Goal: Complete application form: Complete application form

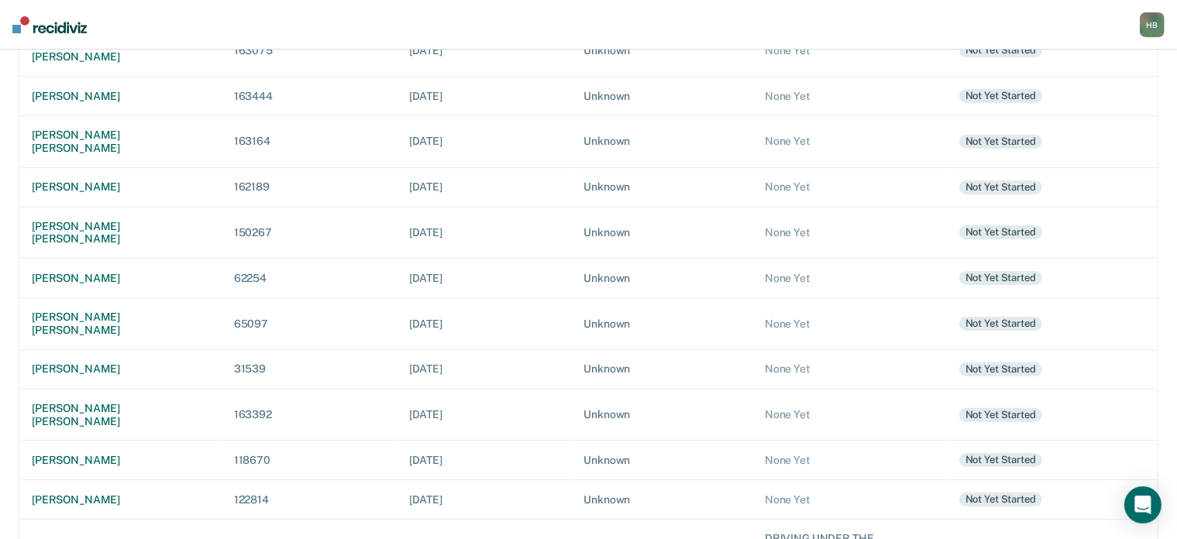
scroll to position [375, 0]
click at [88, 274] on div "[PERSON_NAME]" at bounding box center [120, 280] width 177 height 13
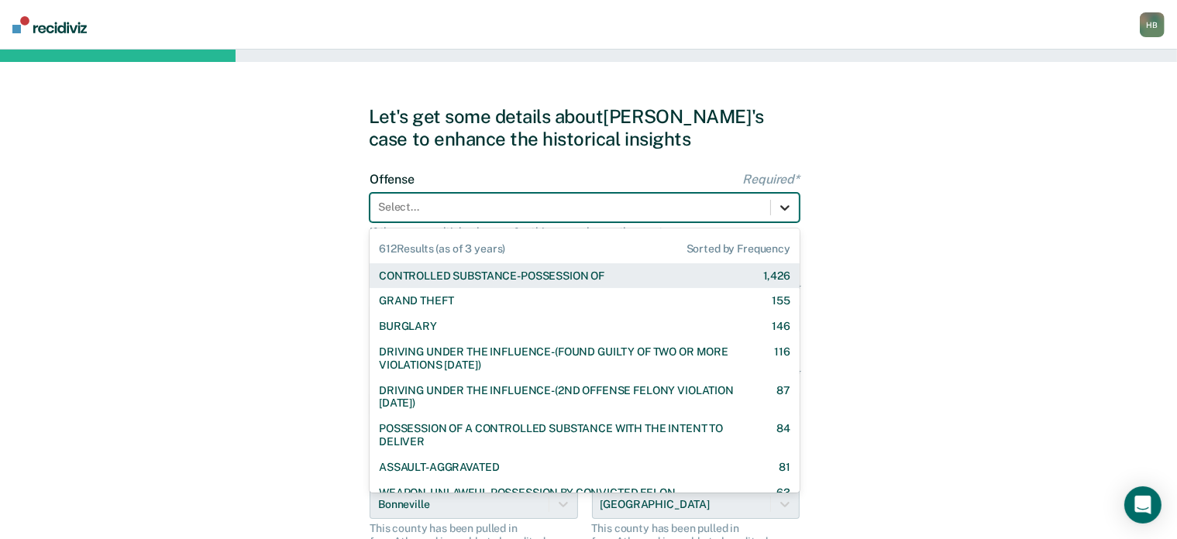
click at [793, 203] on div at bounding box center [785, 208] width 28 height 28
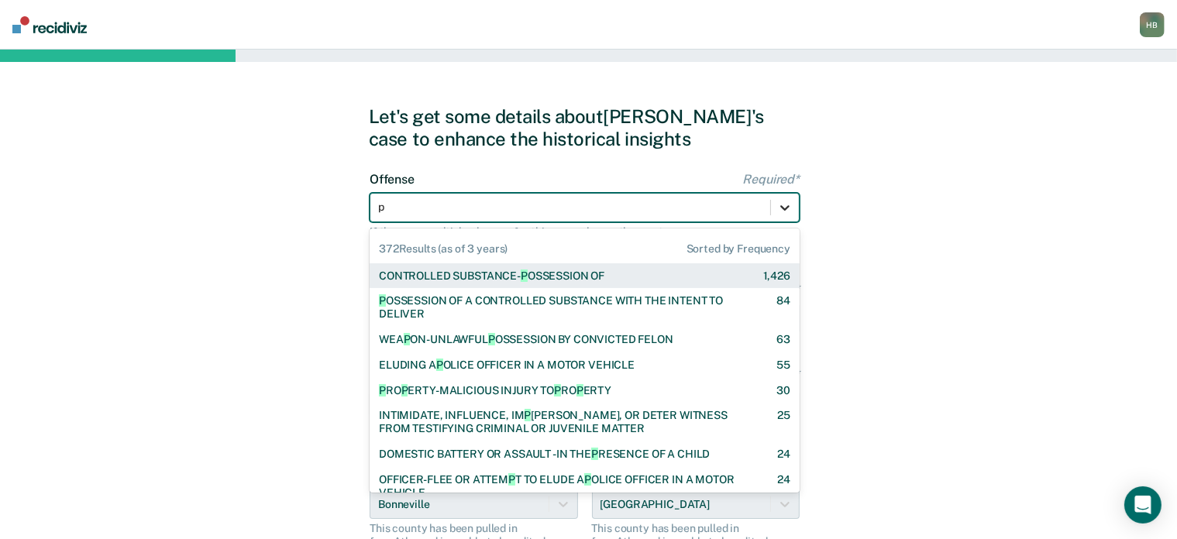
type input "po"
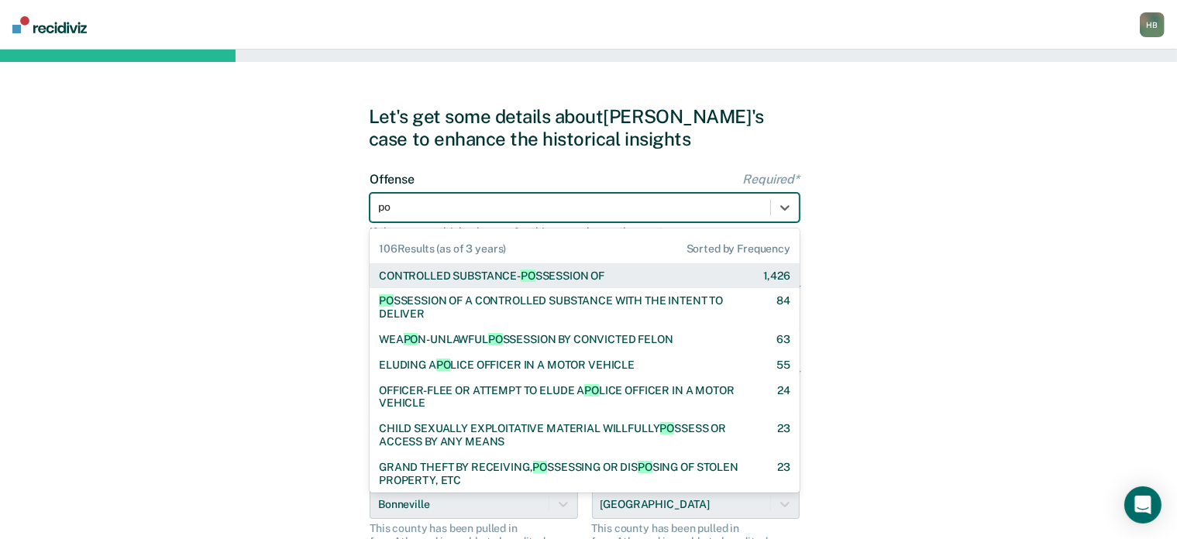
click at [666, 270] on div "CONTROLLED SUBSTANCE- PO SSESSION OF 1,426" at bounding box center [584, 276] width 411 height 13
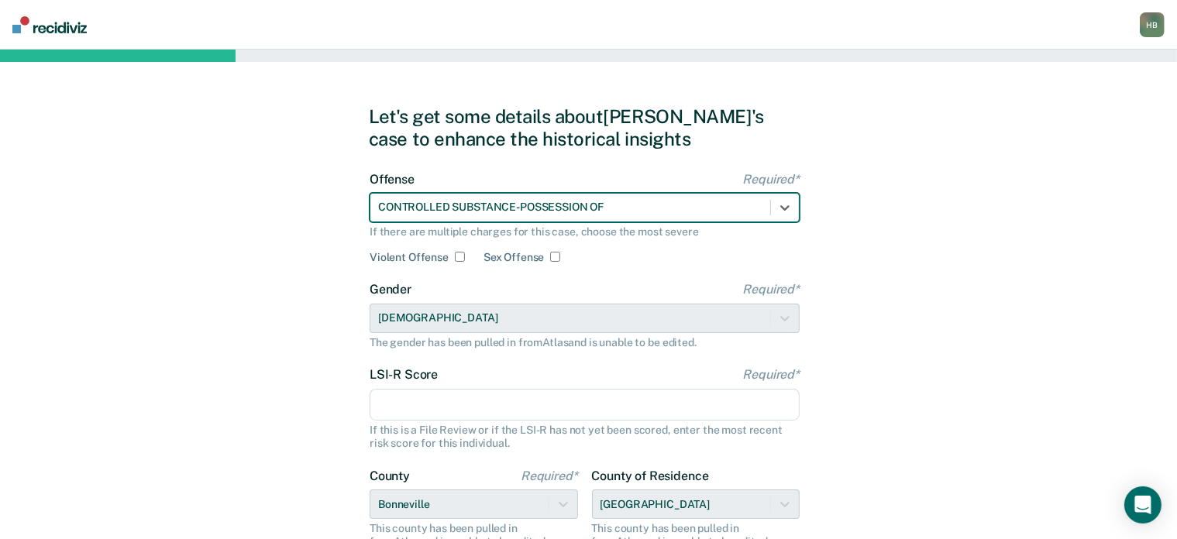
click at [525, 394] on input "LSI-R Score Required*" at bounding box center [585, 405] width 430 height 33
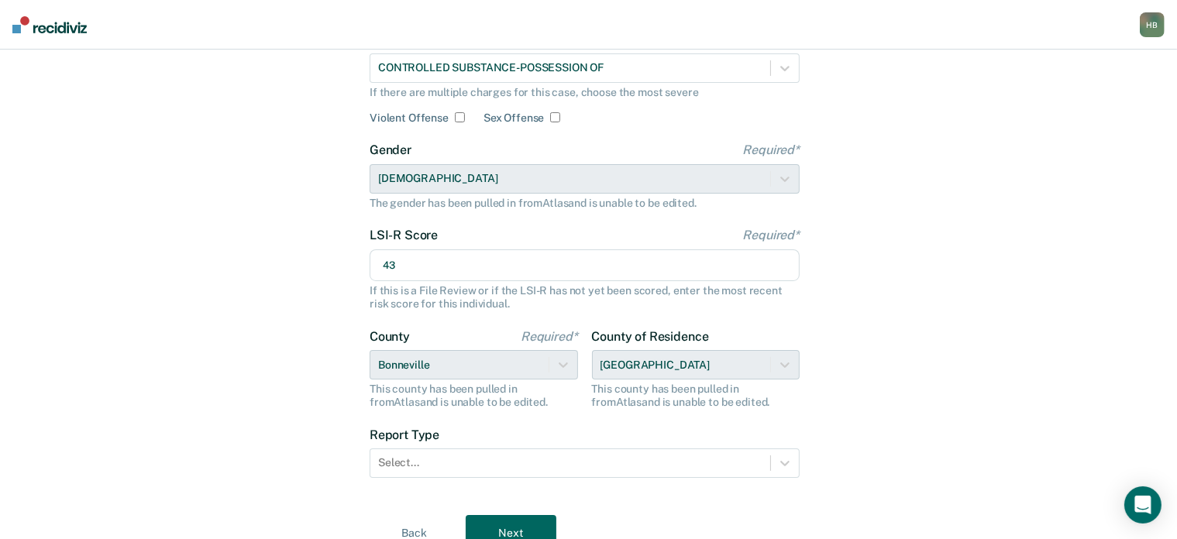
scroll to position [163, 0]
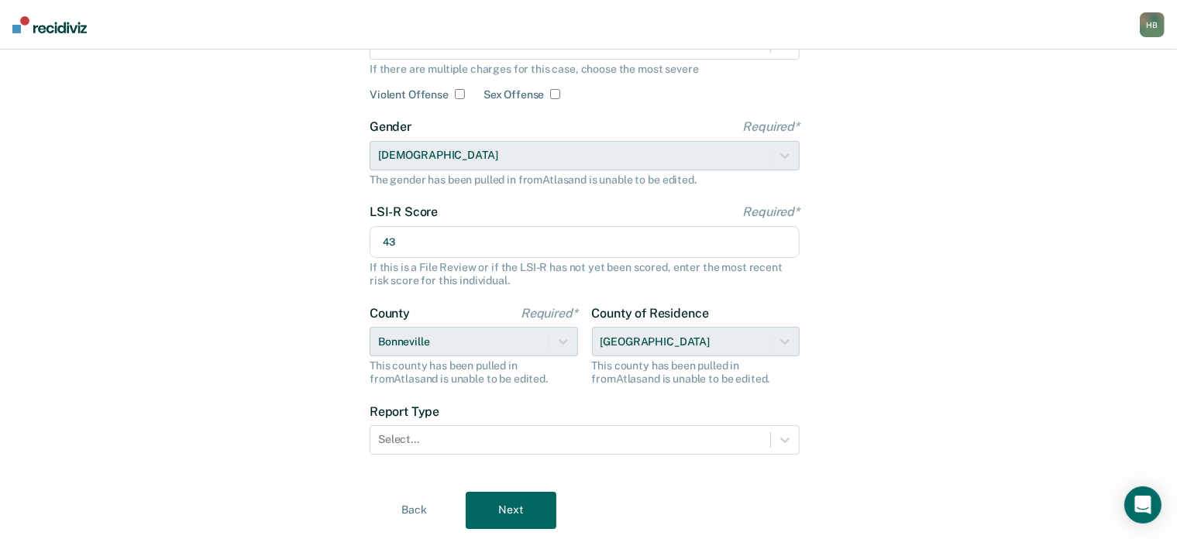
type input "43"
click at [789, 345] on div "County of Residence [GEOGRAPHIC_DATA] This county has been pulled in from [GEOG…" at bounding box center [696, 346] width 208 height 80
click at [775, 344] on div "County of Residence [GEOGRAPHIC_DATA] This county has been pulled in from [GEOG…" at bounding box center [696, 346] width 208 height 80
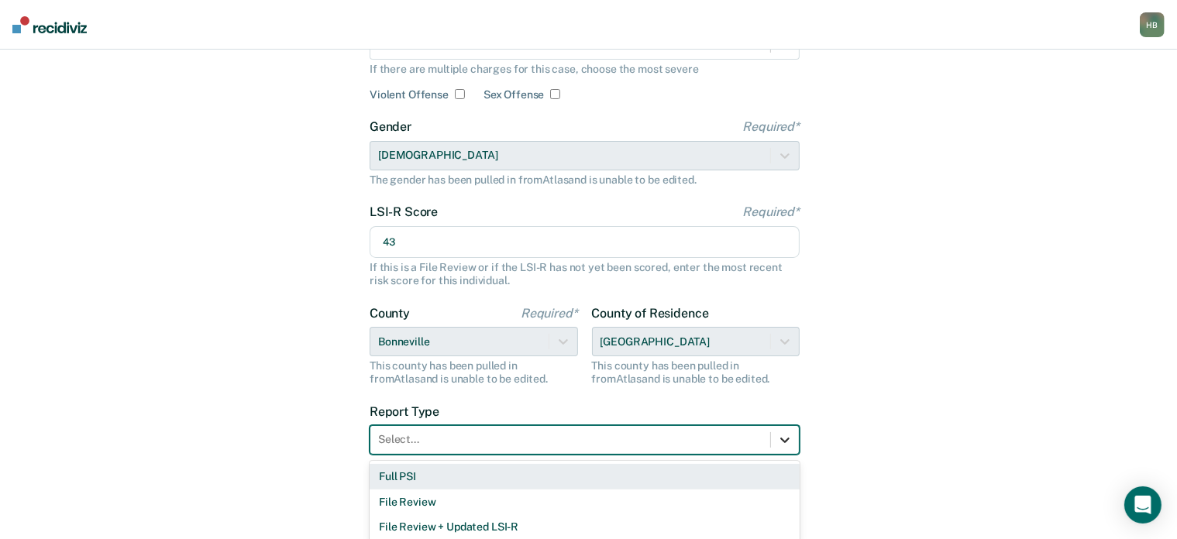
scroll to position [172, 0]
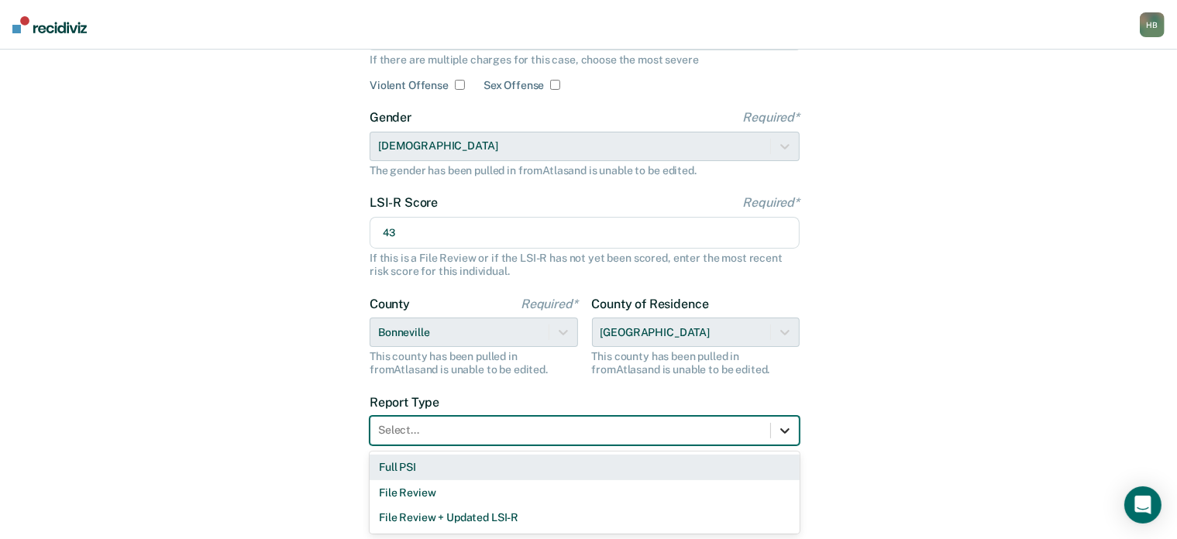
click at [787, 437] on icon at bounding box center [784, 430] width 15 height 15
click at [552, 466] on div "Full PSI" at bounding box center [585, 468] width 430 height 26
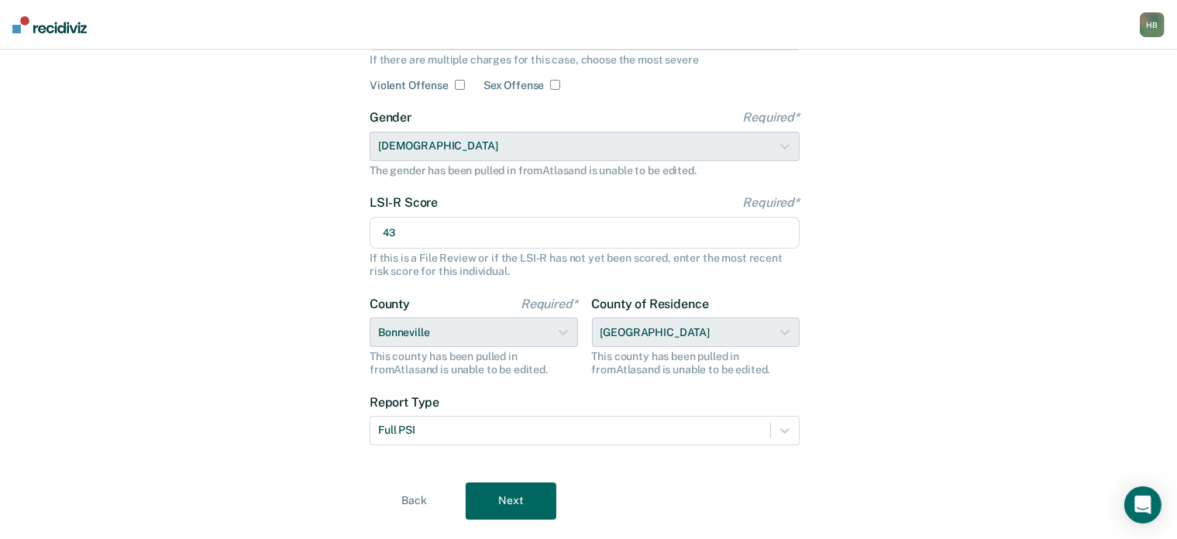
click at [514, 503] on button "Next" at bounding box center [511, 501] width 91 height 37
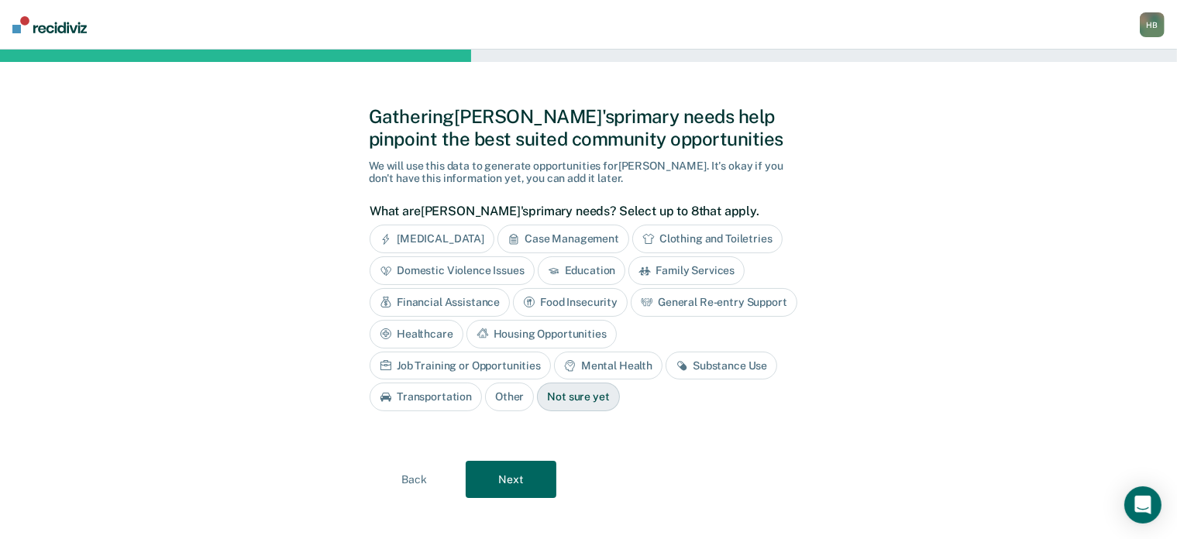
click at [562, 239] on div "Case Management" at bounding box center [563, 239] width 132 height 29
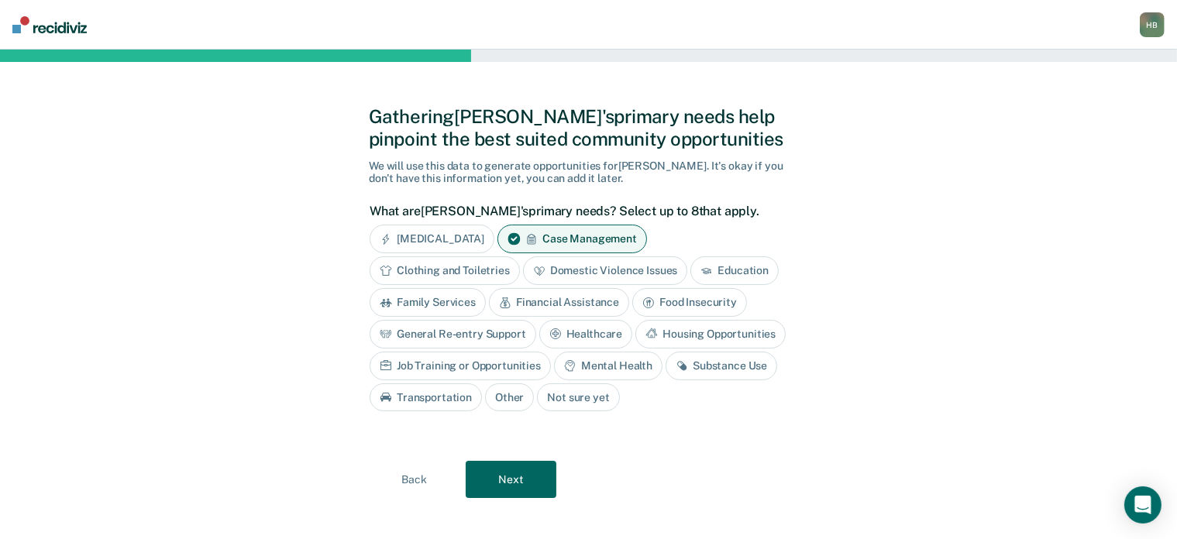
click at [580, 304] on div "Financial Assistance" at bounding box center [559, 302] width 140 height 29
click at [495, 324] on div "General Re-entry Support" at bounding box center [453, 334] width 167 height 29
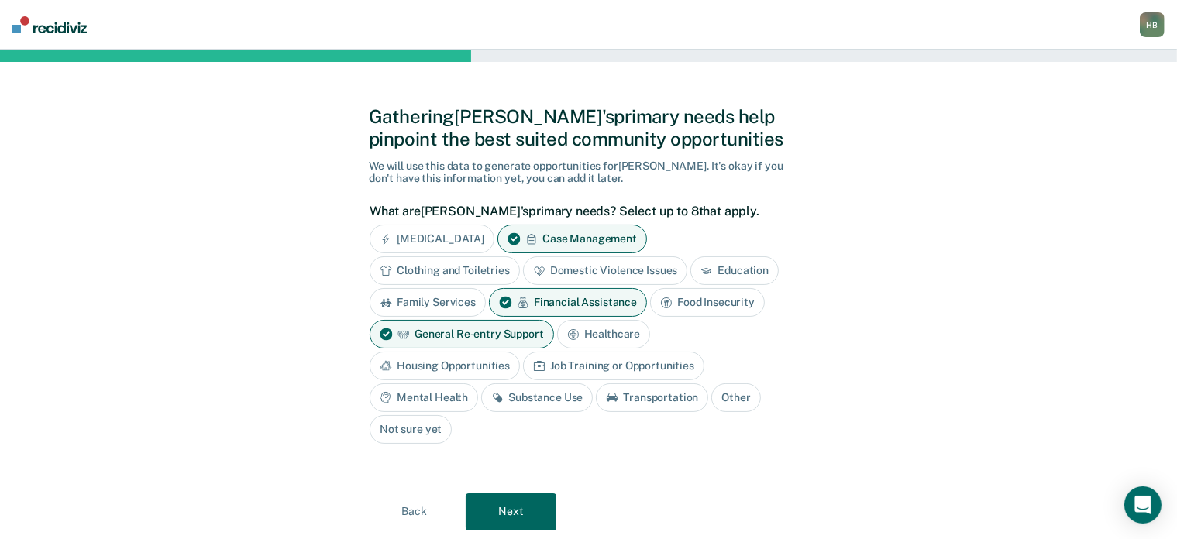
click at [587, 339] on div "Healthcare" at bounding box center [604, 334] width 94 height 29
click at [460, 362] on div "Housing Opportunities" at bounding box center [445, 366] width 150 height 29
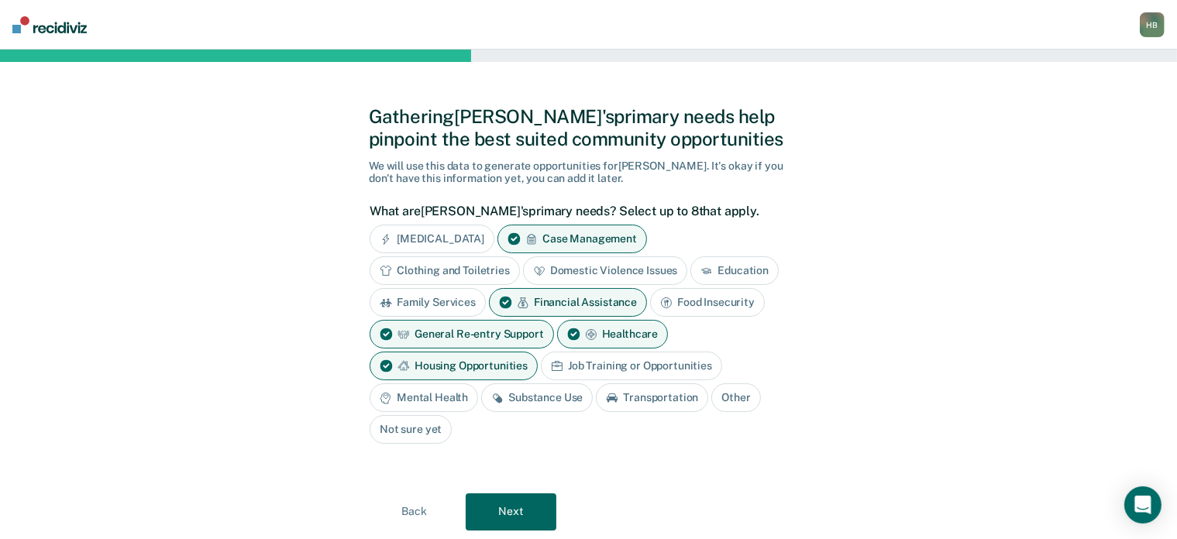
click at [462, 396] on div "Mental Health" at bounding box center [424, 398] width 108 height 29
click at [521, 395] on div "Substance Use" at bounding box center [555, 398] width 112 height 29
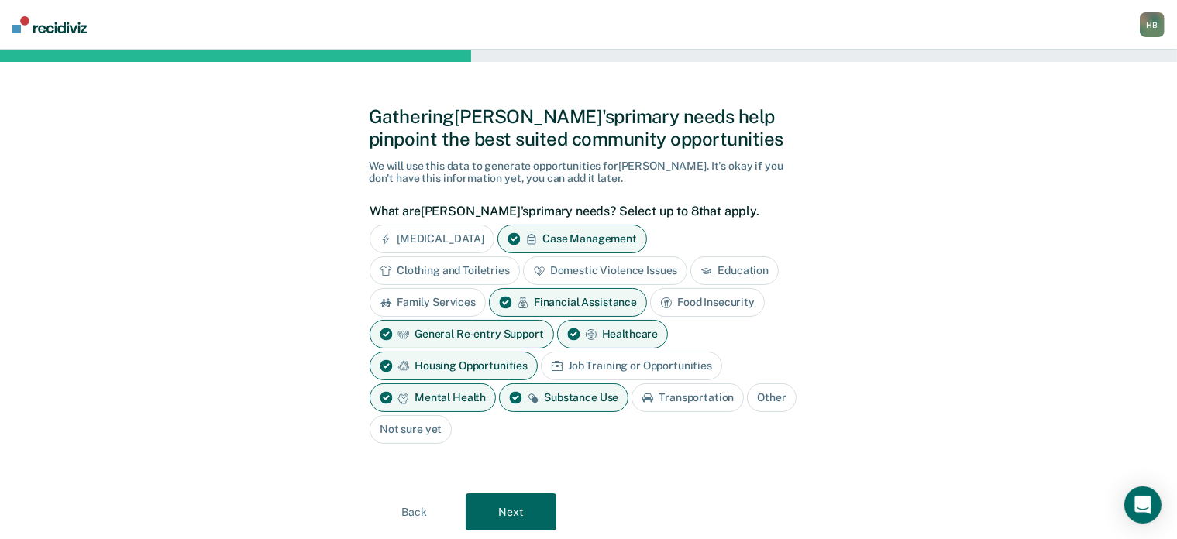
click at [617, 358] on div "Job Training or Opportunities" at bounding box center [631, 366] width 181 height 29
click at [528, 504] on button "Next" at bounding box center [511, 512] width 91 height 37
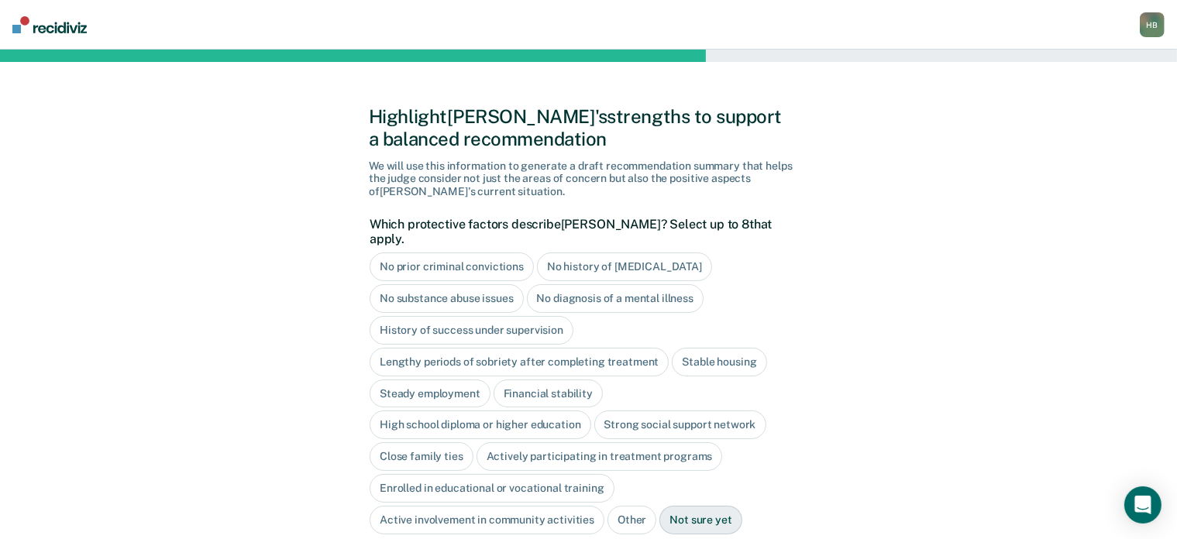
click at [519, 411] on div "High school diploma or higher education" at bounding box center [481, 425] width 222 height 29
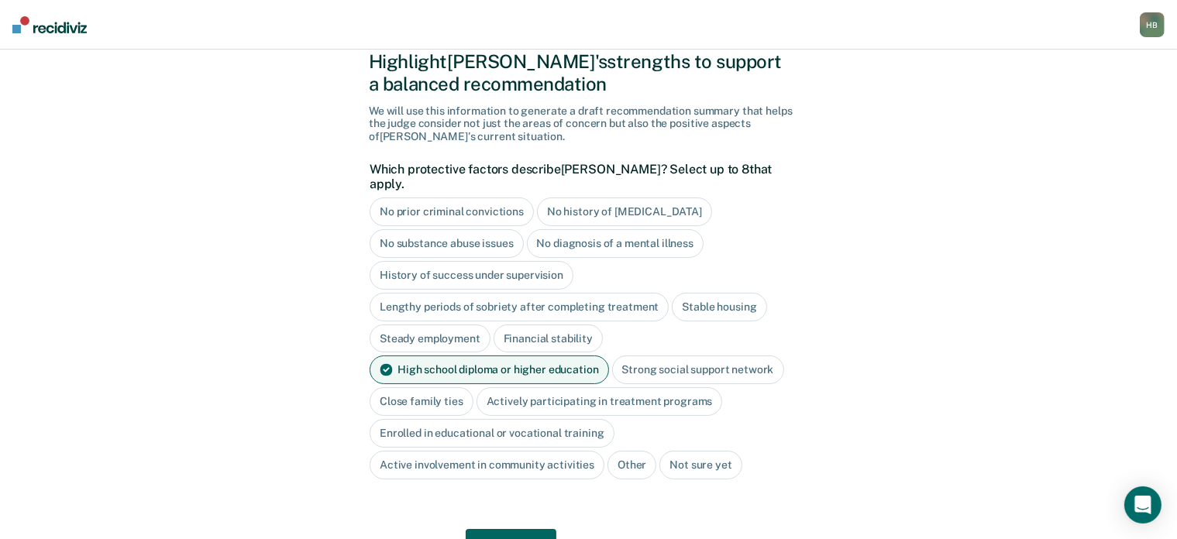
scroll to position [57, 0]
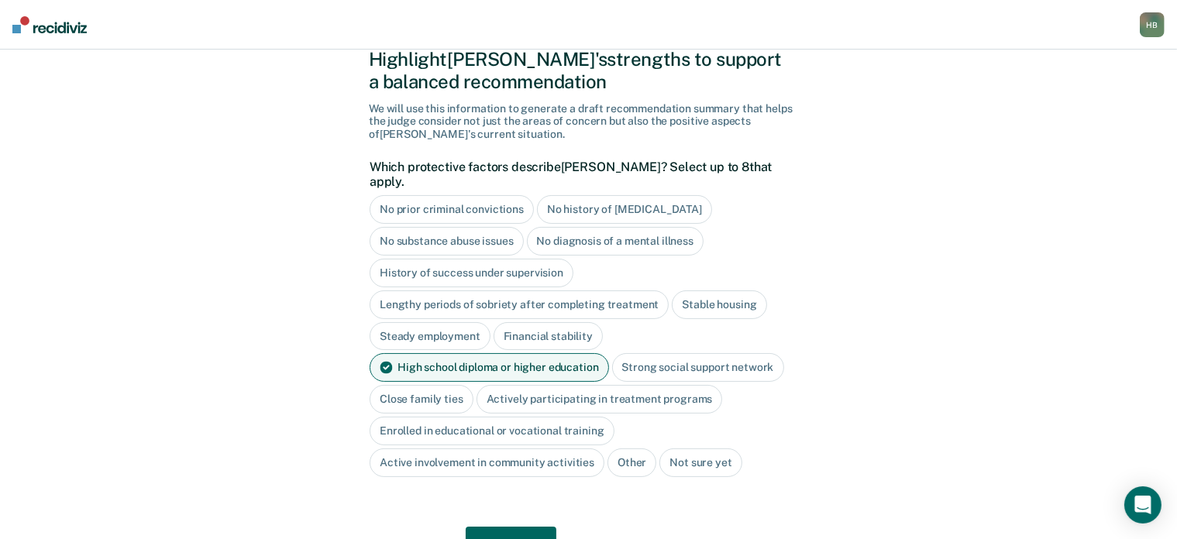
click at [521, 527] on button "Next" at bounding box center [511, 545] width 91 height 37
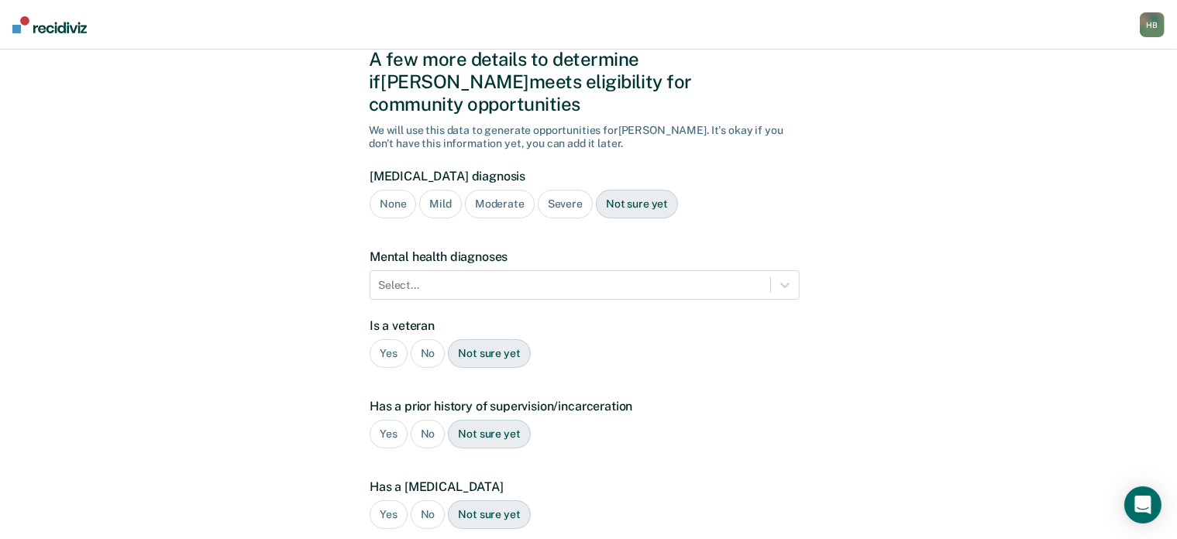
click at [555, 190] on div "Severe" at bounding box center [565, 204] width 55 height 29
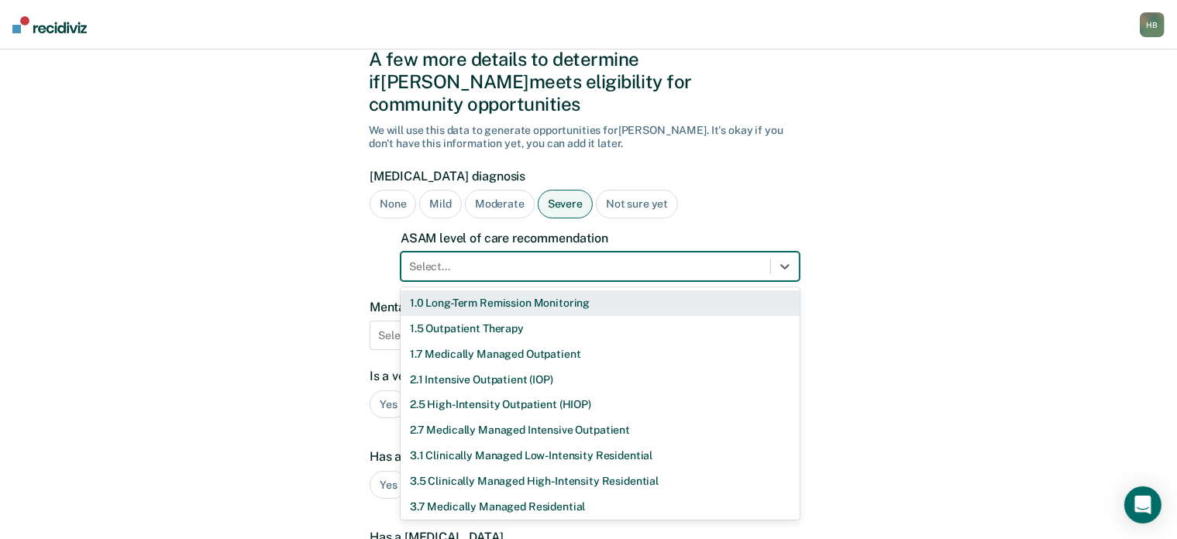
click at [676, 256] on div "Select..." at bounding box center [585, 267] width 369 height 22
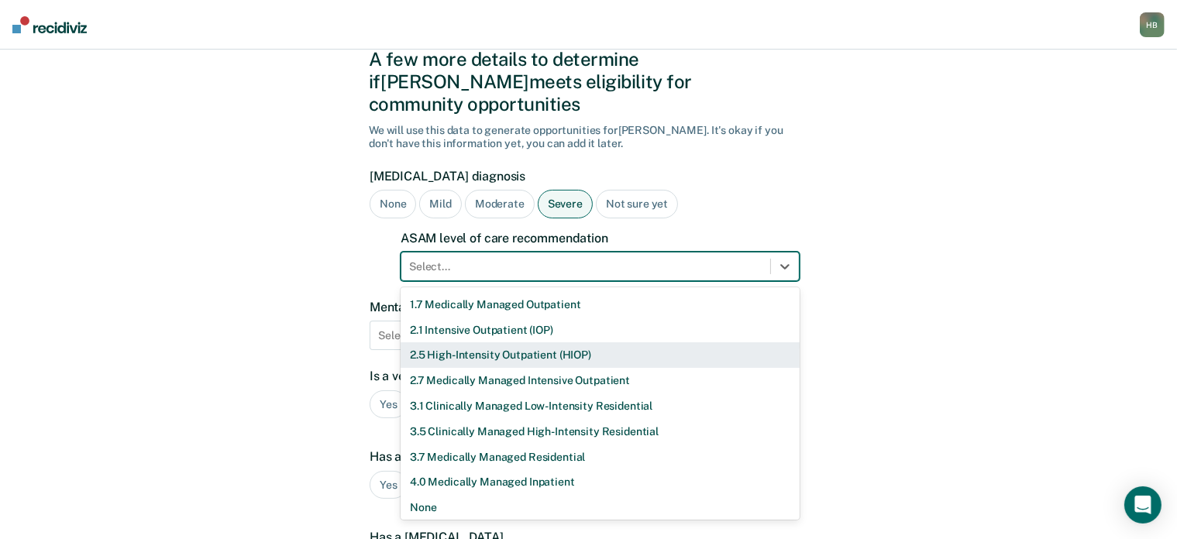
scroll to position [53, 0]
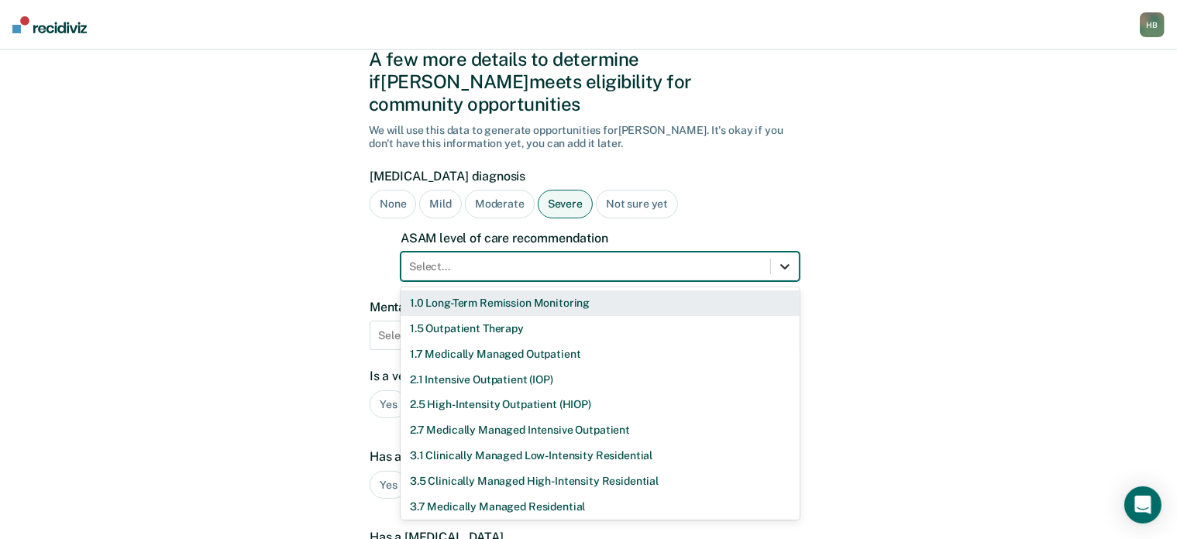
click at [787, 255] on div at bounding box center [785, 267] width 28 height 28
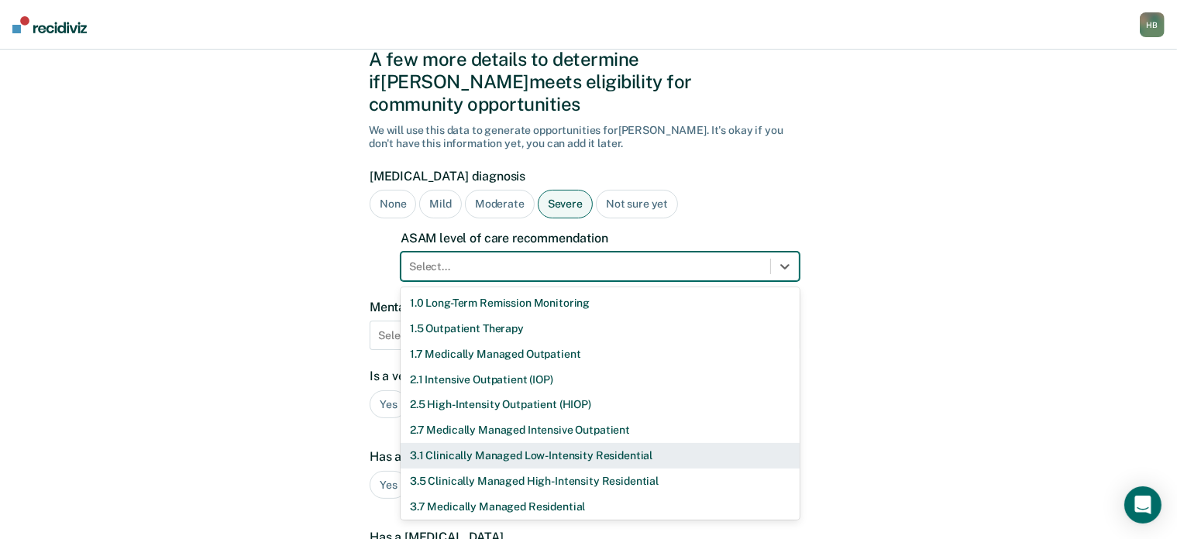
click at [575, 443] on div "3.1 Clinically Managed Low-Intensity Residential" at bounding box center [600, 456] width 399 height 26
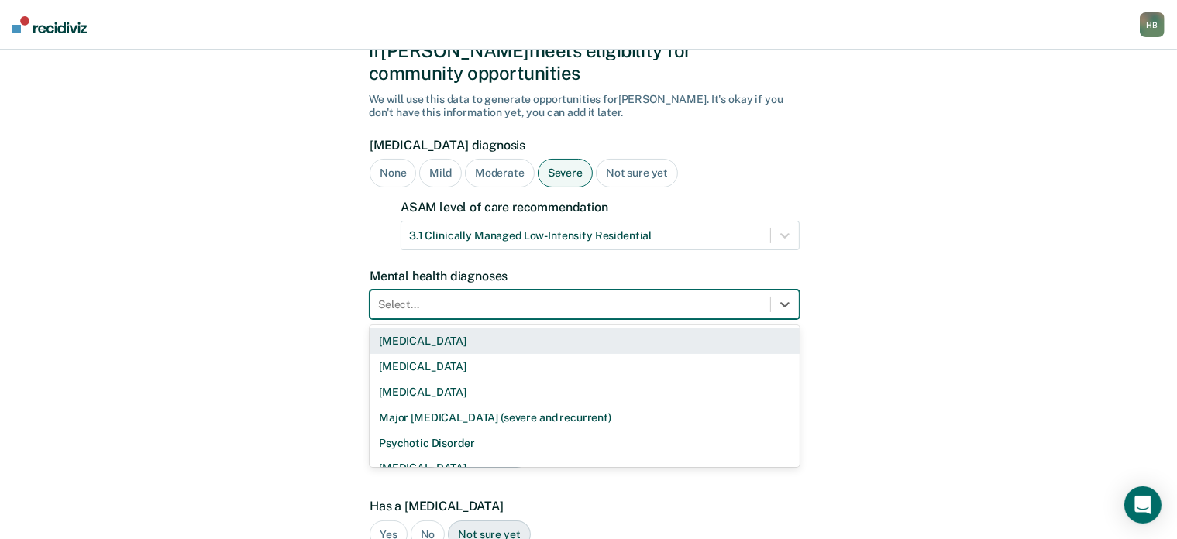
click at [584, 319] on div "9 results available. Use Up and Down to choose options, press Enter to select t…" at bounding box center [585, 304] width 430 height 29
click at [496, 327] on div "[MEDICAL_DATA]" at bounding box center [585, 340] width 430 height 26
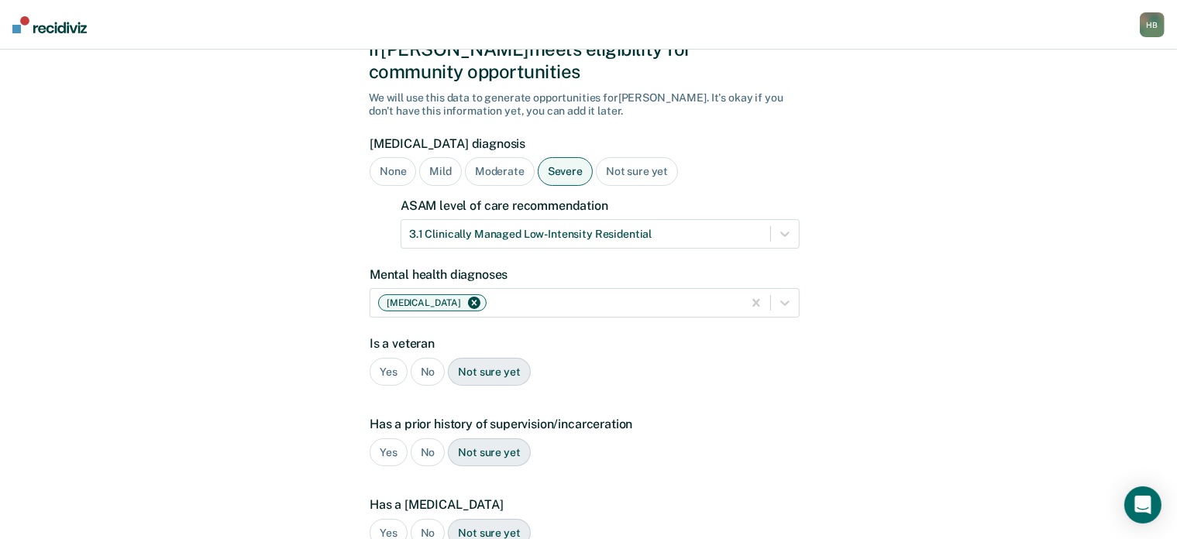
click at [428, 358] on div "No" at bounding box center [428, 372] width 35 height 29
click at [387, 439] on div "Yes" at bounding box center [389, 453] width 38 height 29
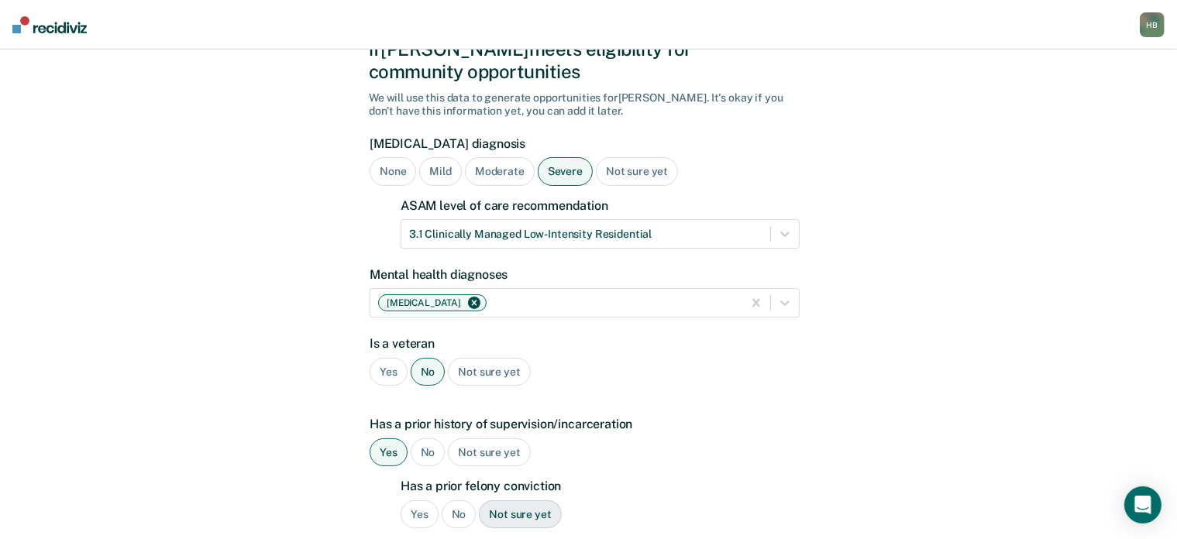
click at [408, 501] on div "Yes" at bounding box center [420, 515] width 38 height 29
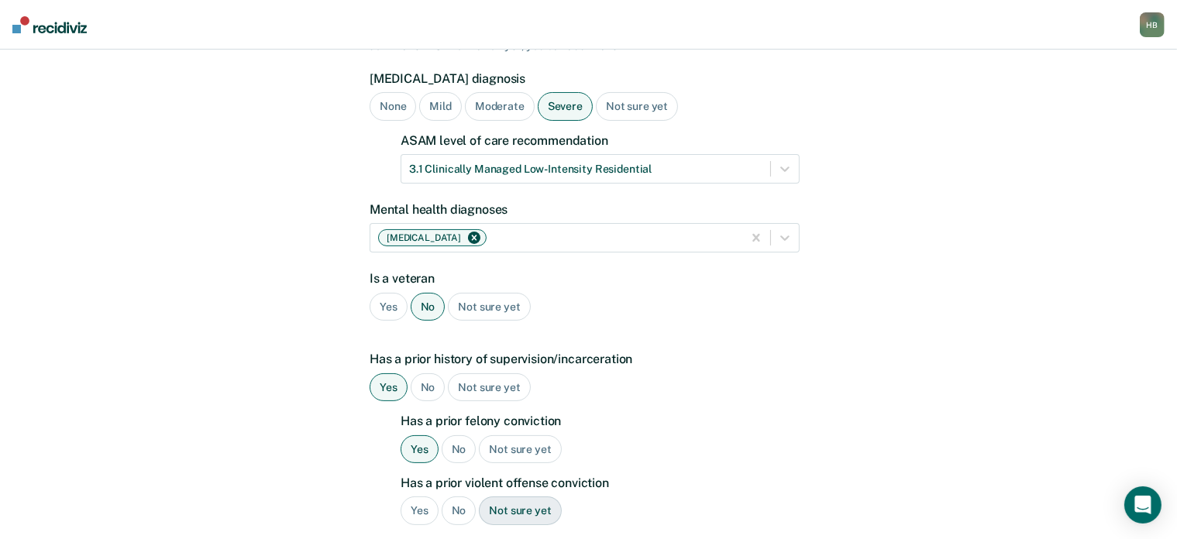
click at [413, 497] on div "Yes" at bounding box center [420, 511] width 38 height 29
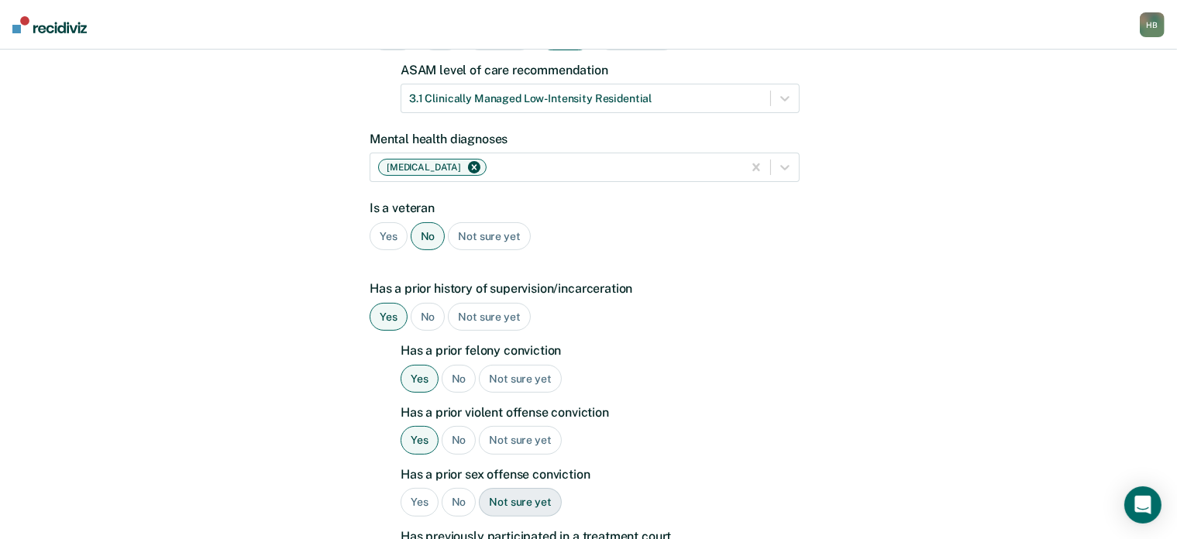
scroll to position [235, 0]
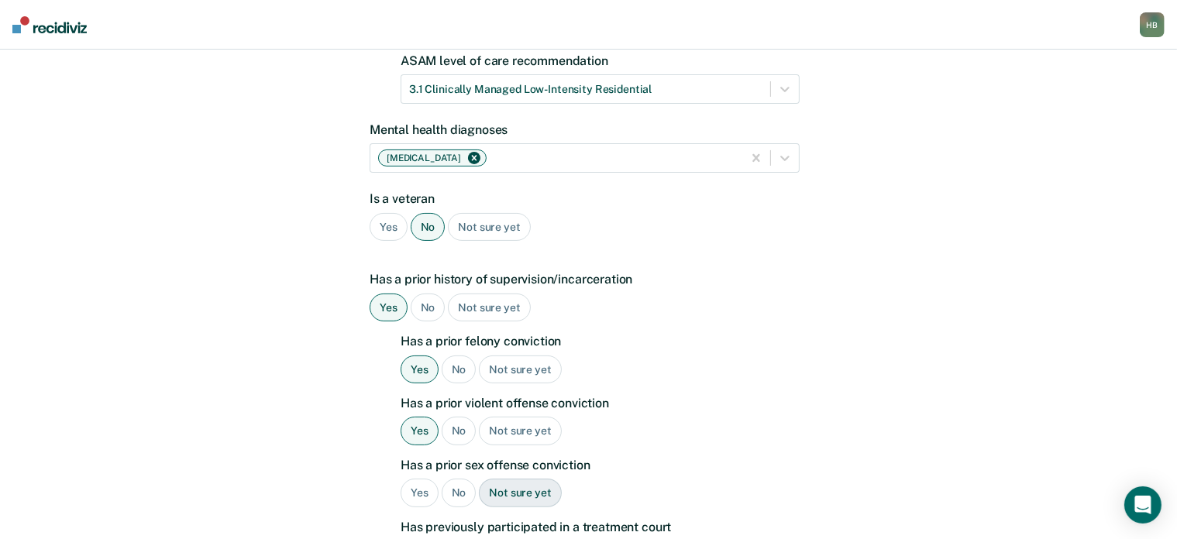
click at [455, 479] on div "No" at bounding box center [459, 493] width 35 height 29
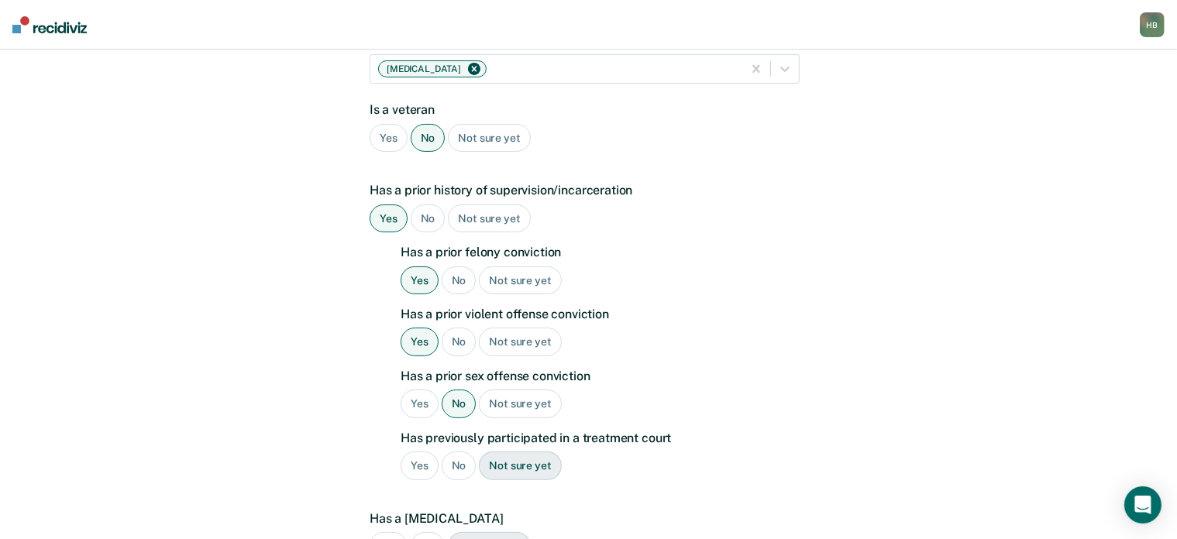
scroll to position [325, 0]
click at [456, 451] on div "No" at bounding box center [459, 465] width 35 height 29
click at [428, 532] on div "No" at bounding box center [428, 546] width 35 height 29
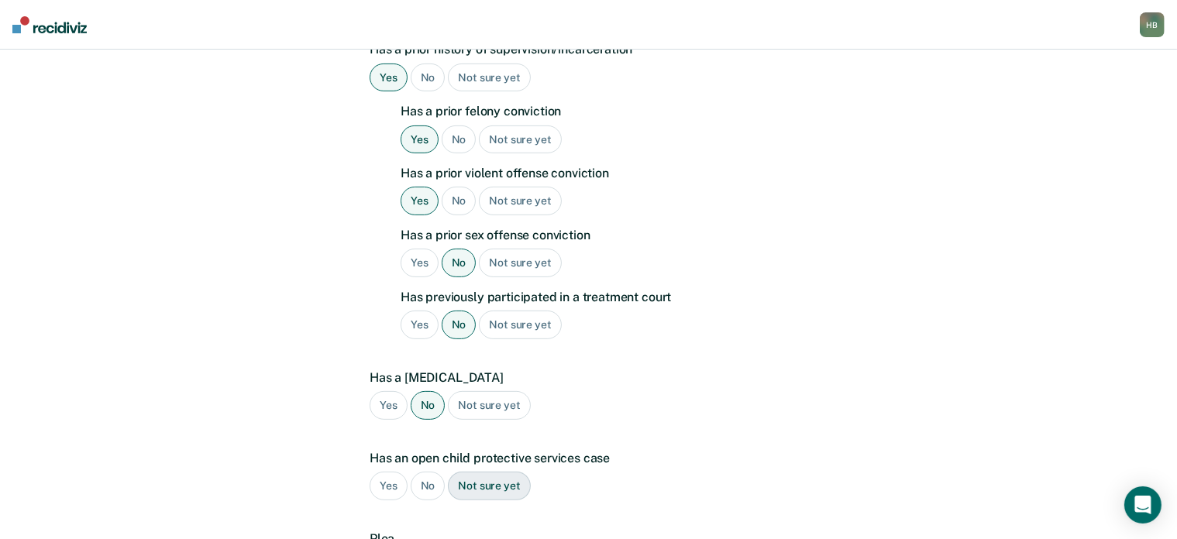
scroll to position [466, 0]
click at [428, 470] on div "No" at bounding box center [428, 484] width 35 height 29
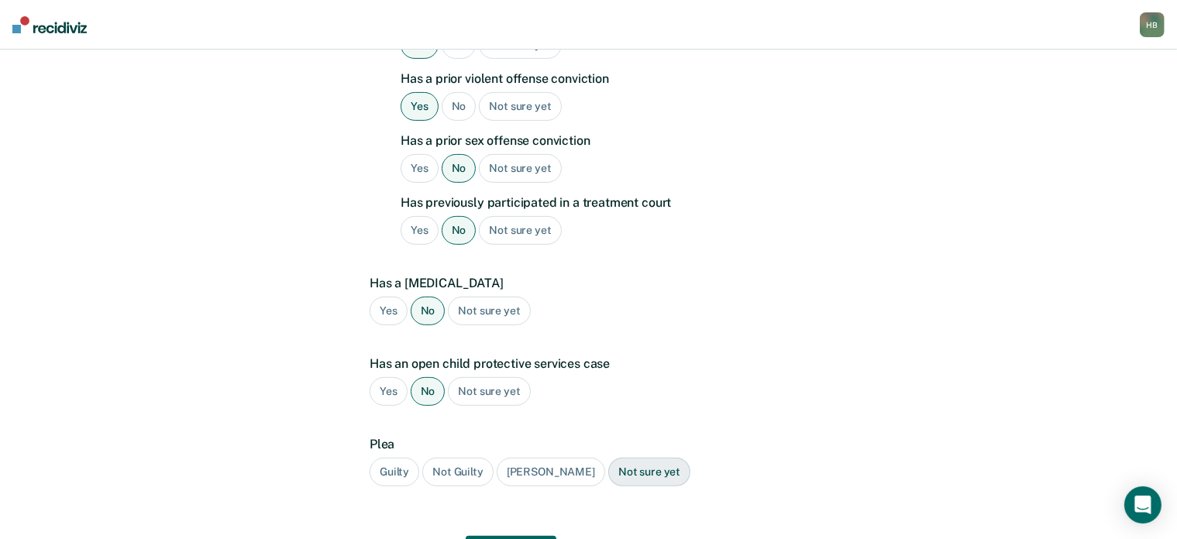
scroll to position [565, 0]
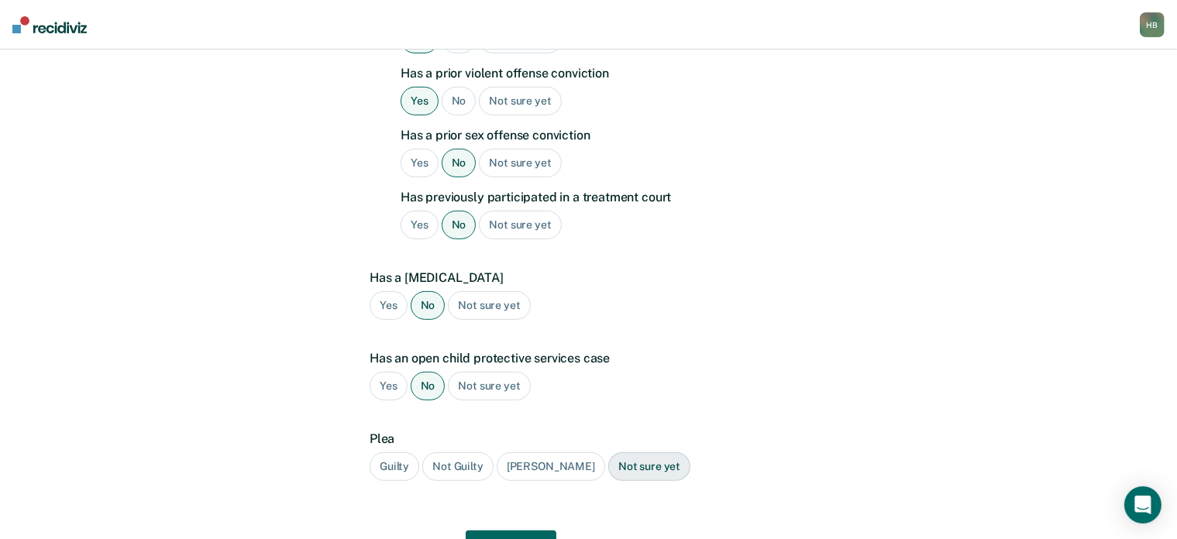
click at [402, 452] on div "Guilty" at bounding box center [395, 466] width 50 height 29
click at [516, 531] on button "Next" at bounding box center [511, 549] width 91 height 37
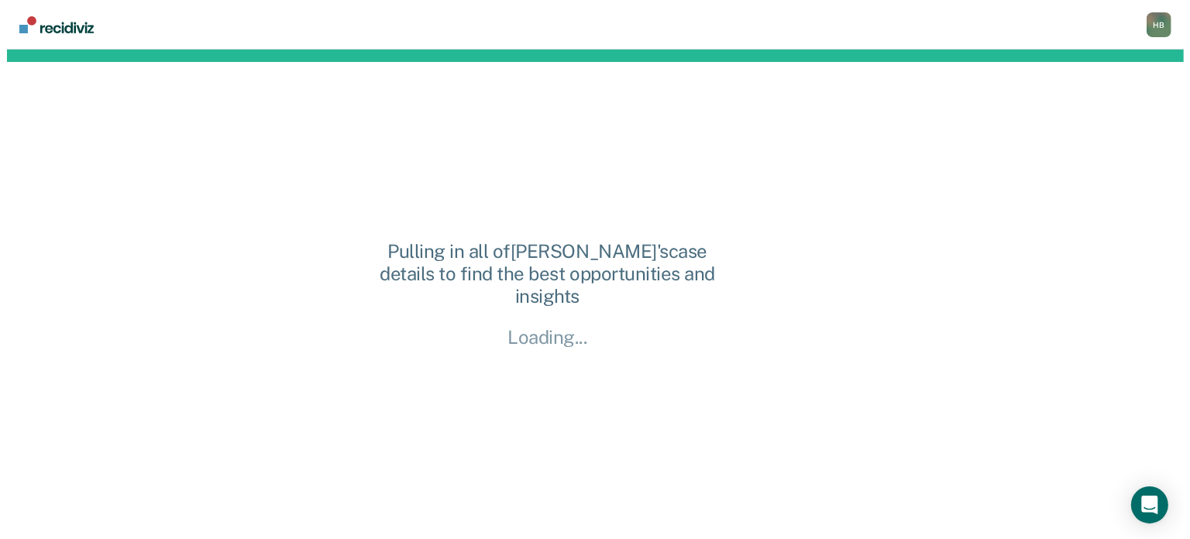
scroll to position [0, 0]
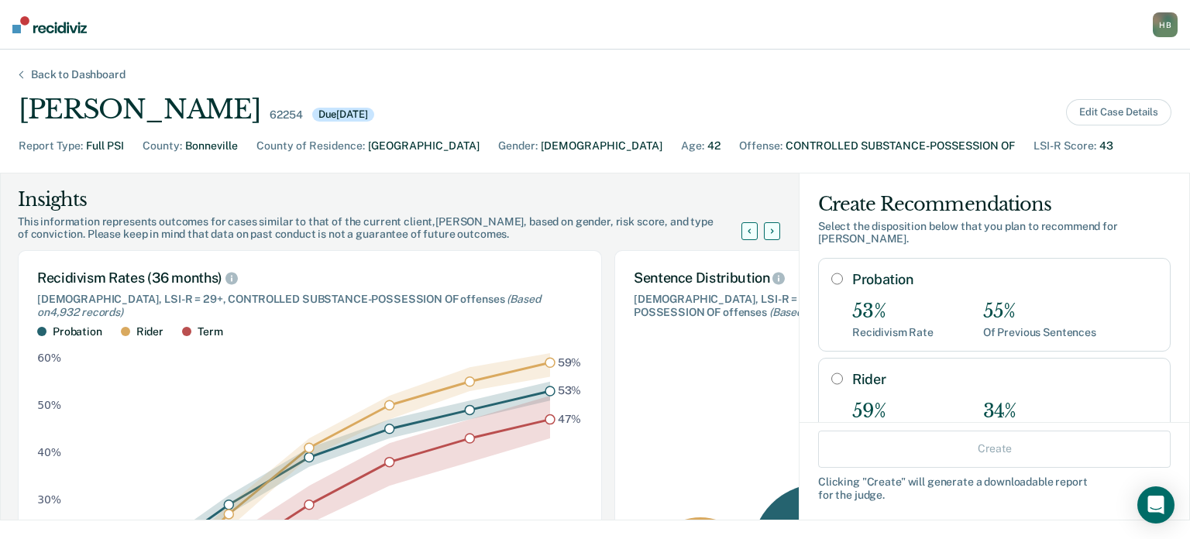
click at [831, 373] on input "Rider" at bounding box center [837, 379] width 12 height 12
radio input "true"
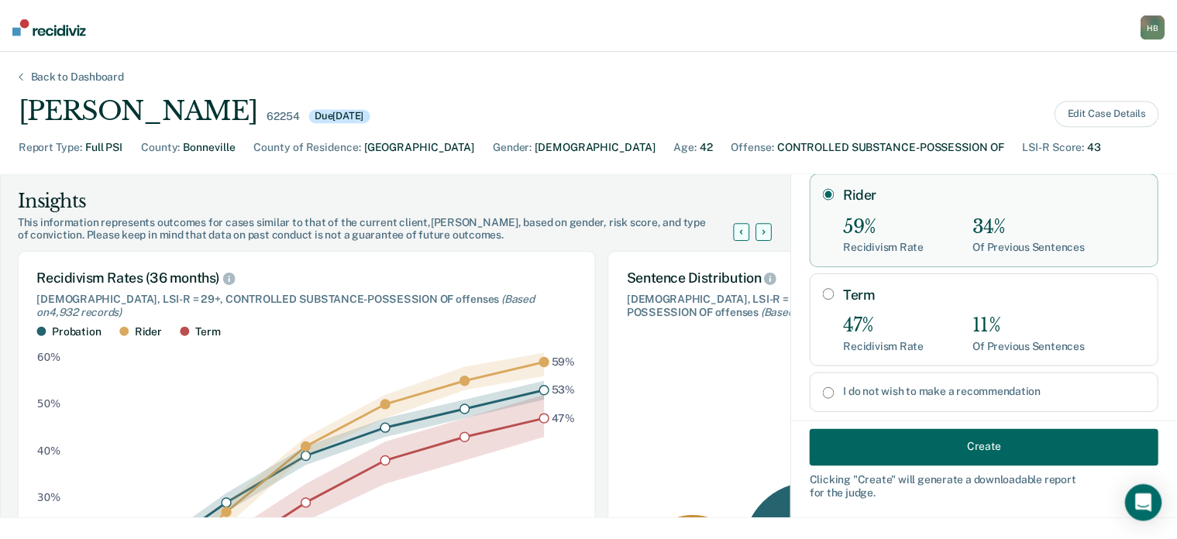
scroll to position [201, 0]
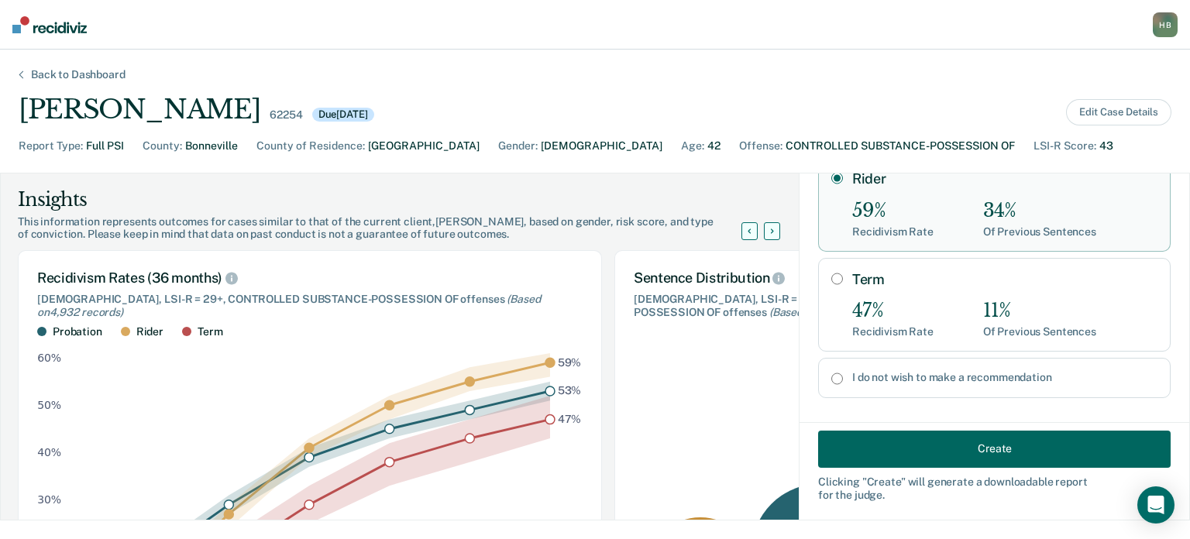
click at [929, 440] on button "Create" at bounding box center [994, 448] width 353 height 37
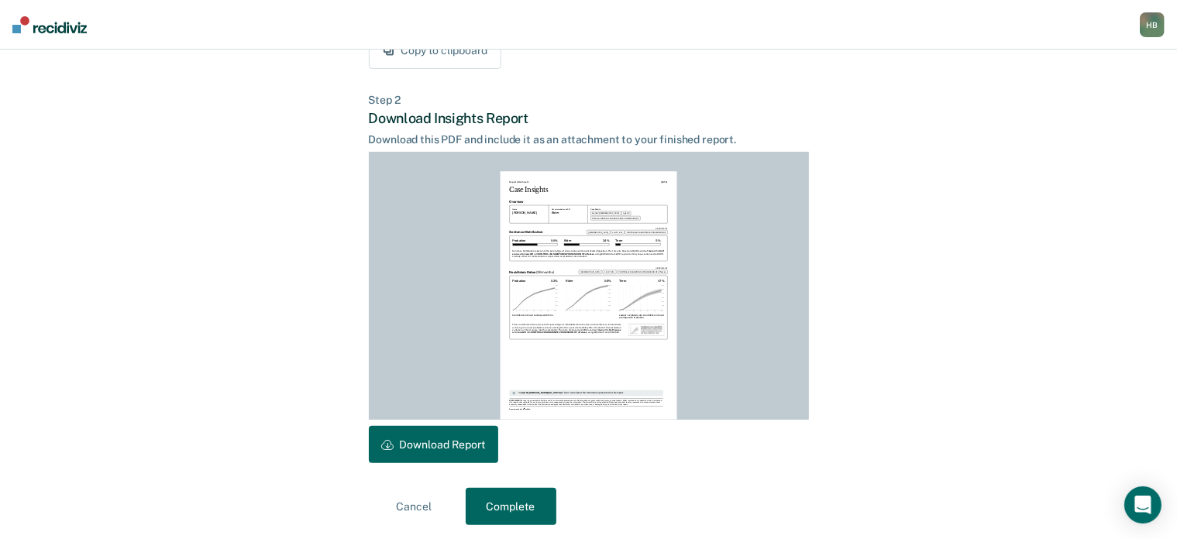
scroll to position [344, 0]
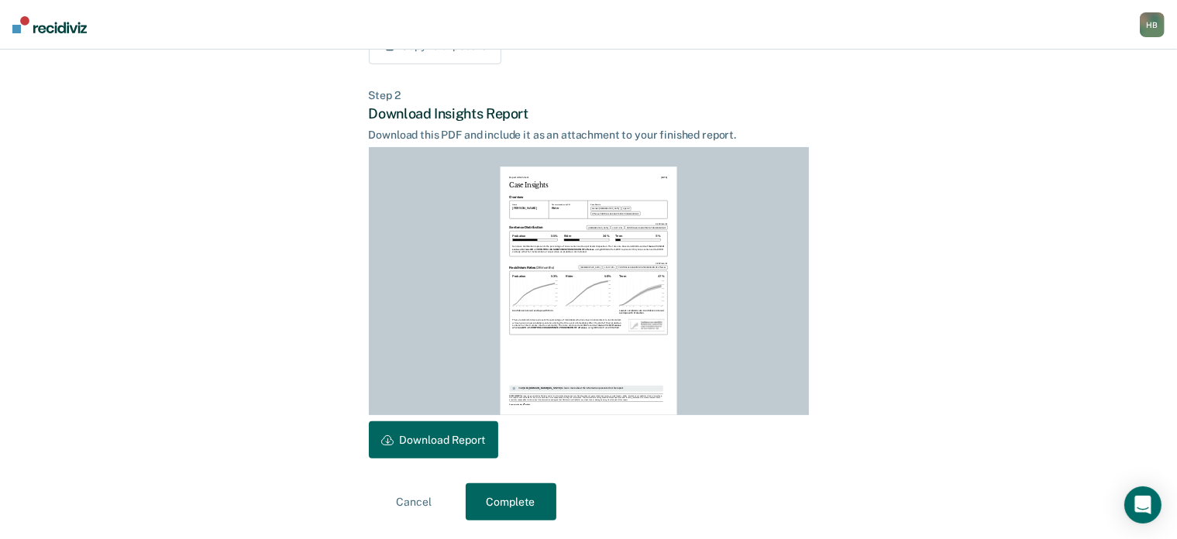
click at [464, 439] on button "Download Report" at bounding box center [433, 439] width 129 height 37
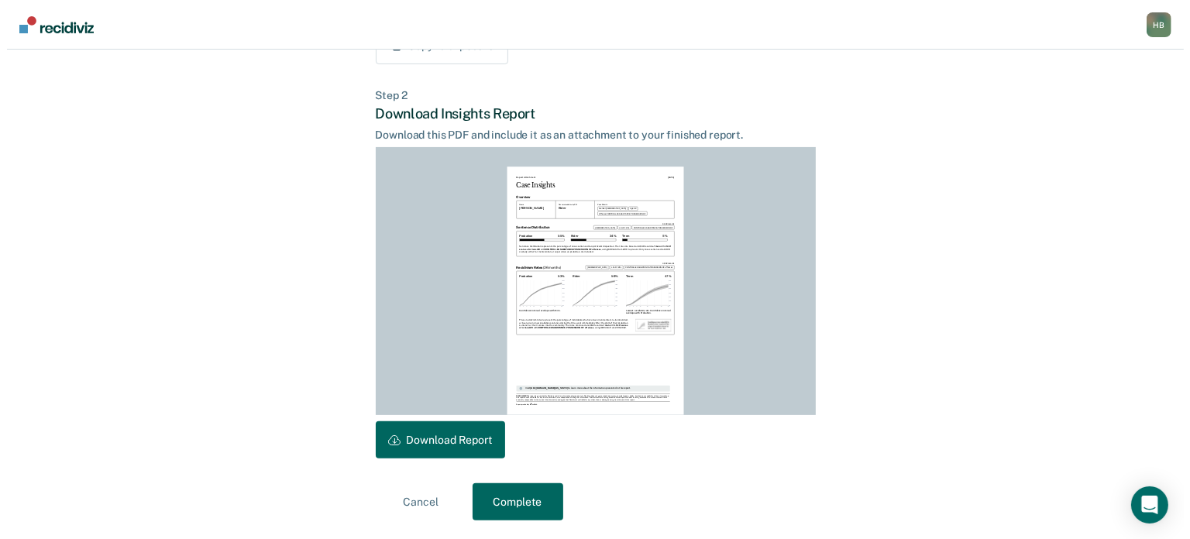
scroll to position [0, 0]
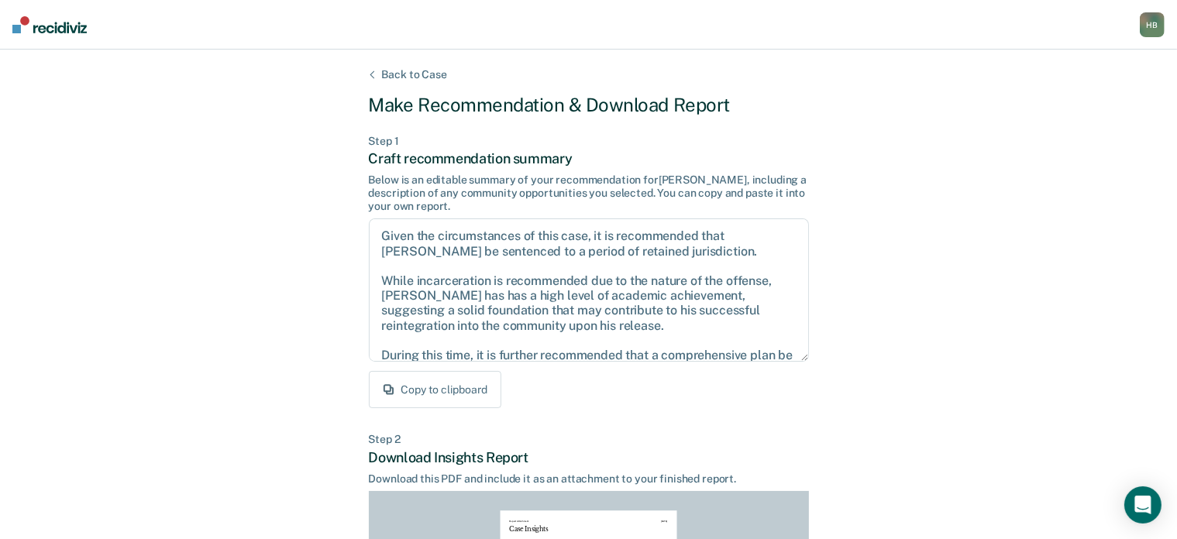
click at [406, 70] on div "Back to Case" at bounding box center [414, 74] width 102 height 13
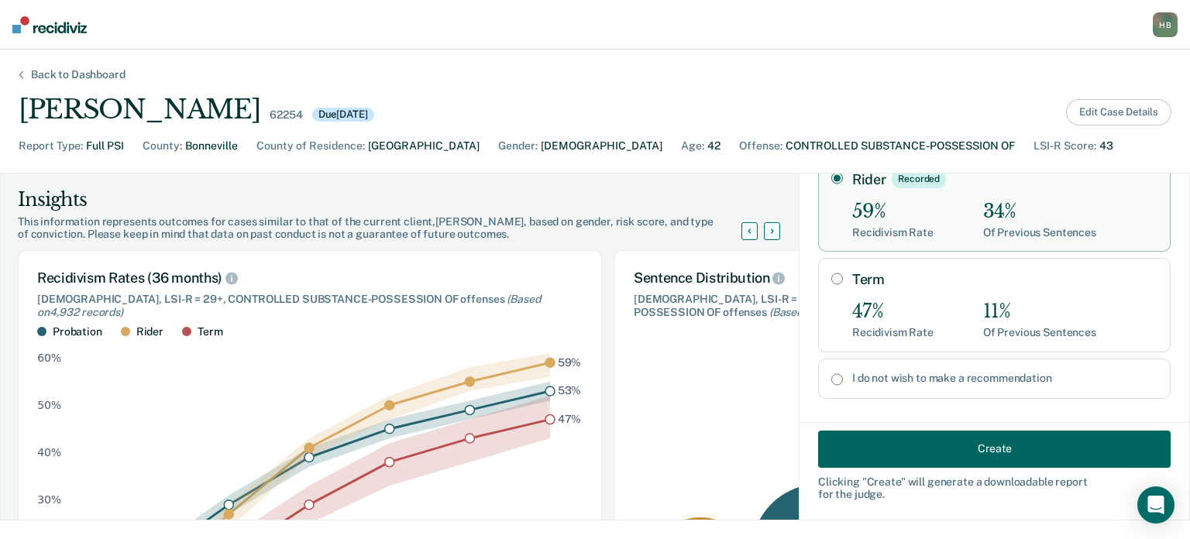
click at [1102, 117] on button "Edit Case Details" at bounding box center [1118, 112] width 105 height 26
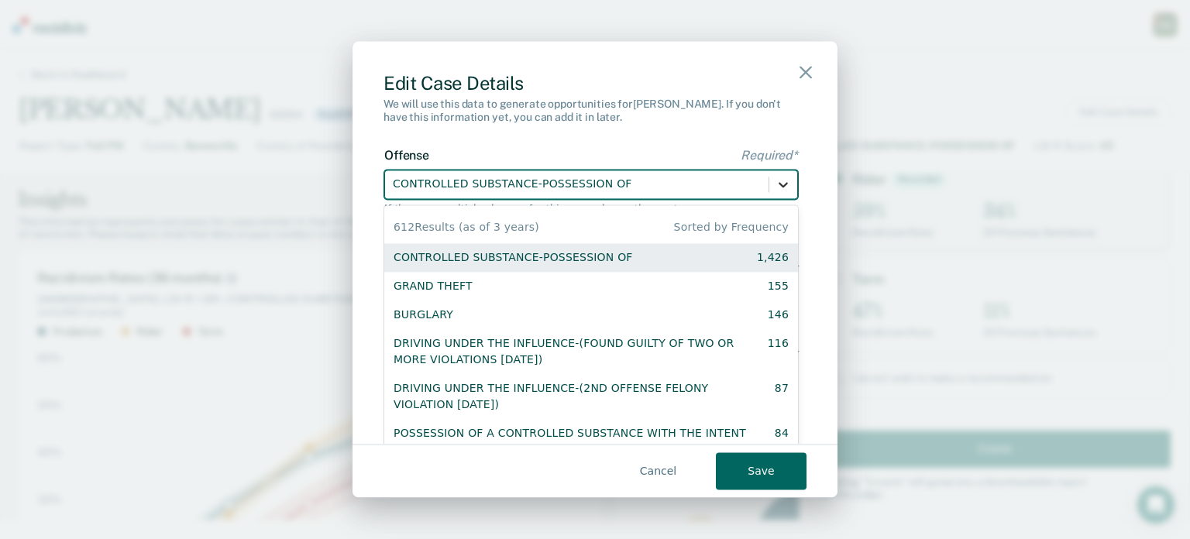
click at [776, 181] on icon at bounding box center [783, 184] width 15 height 15
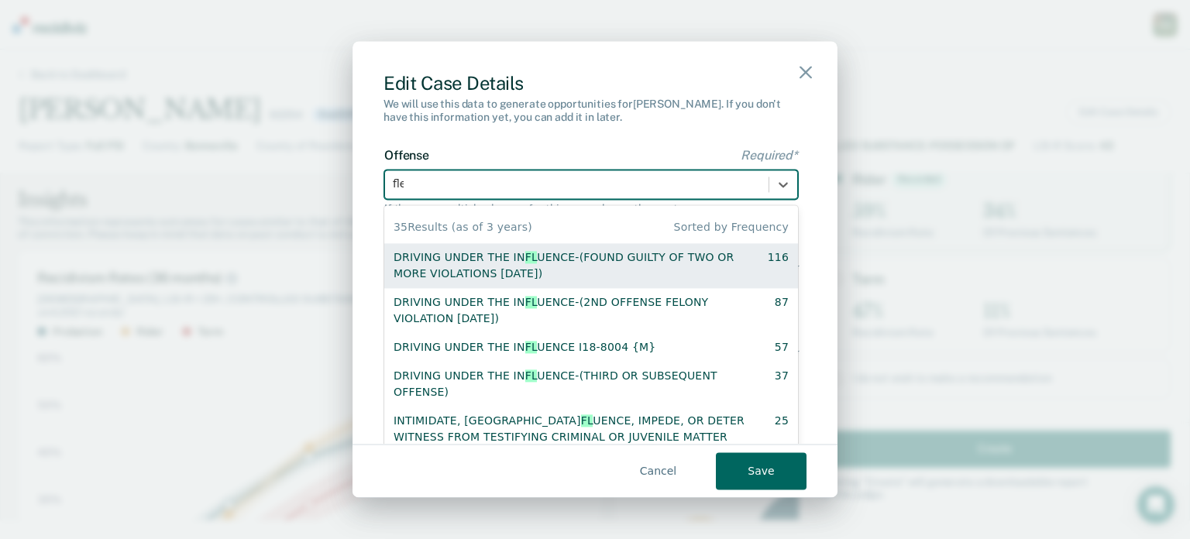
type input "flee"
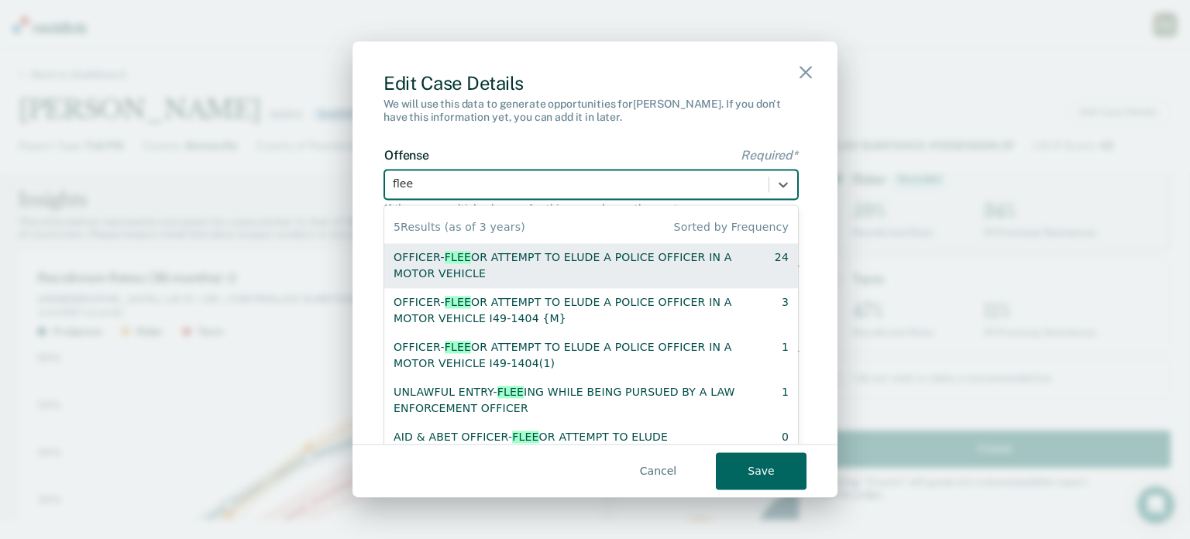
click at [591, 263] on div "OFFICER- FLEE OR ATTEMPT TO ELUDE A POLICE OFFICER IN A MOTOR VEHICLE" at bounding box center [571, 265] width 354 height 33
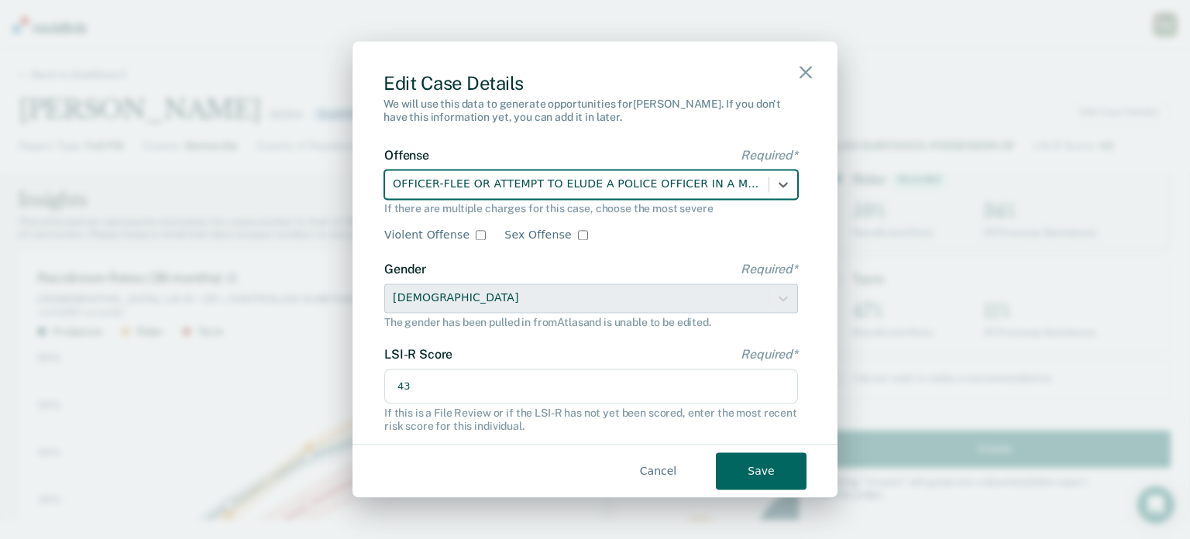
click at [749, 474] on button "Save" at bounding box center [761, 471] width 91 height 37
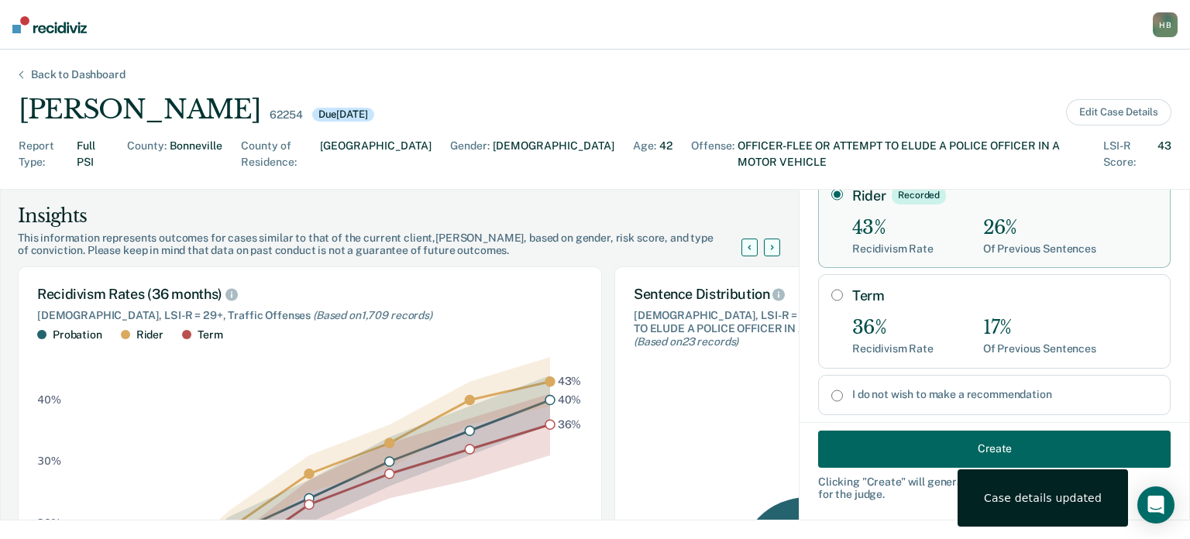
click at [831, 289] on input "Term" at bounding box center [837, 295] width 12 height 12
radio input "true"
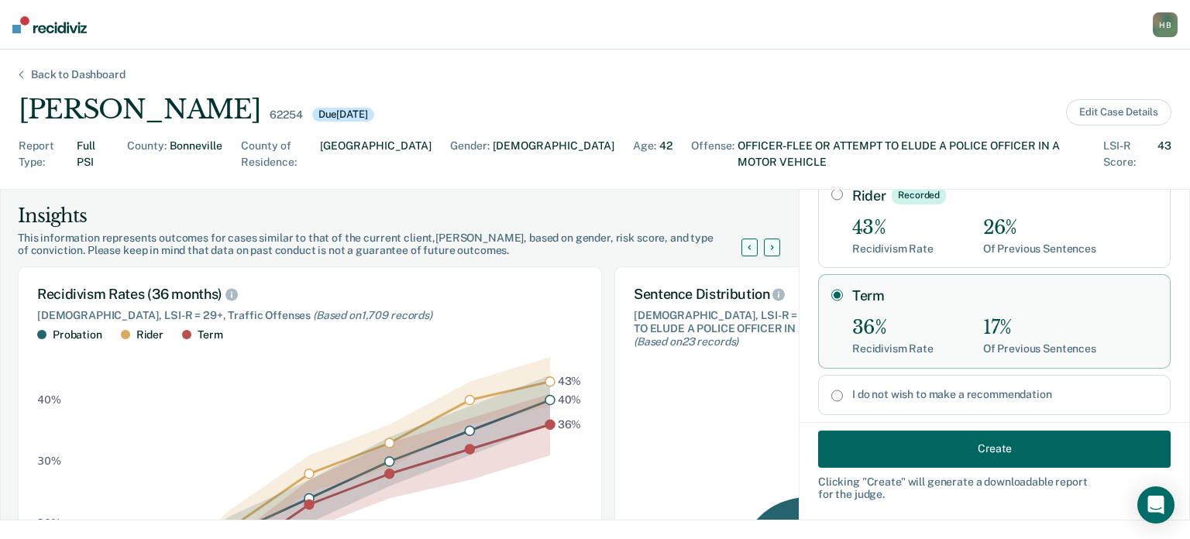
click at [831, 289] on input "Term" at bounding box center [837, 295] width 12 height 12
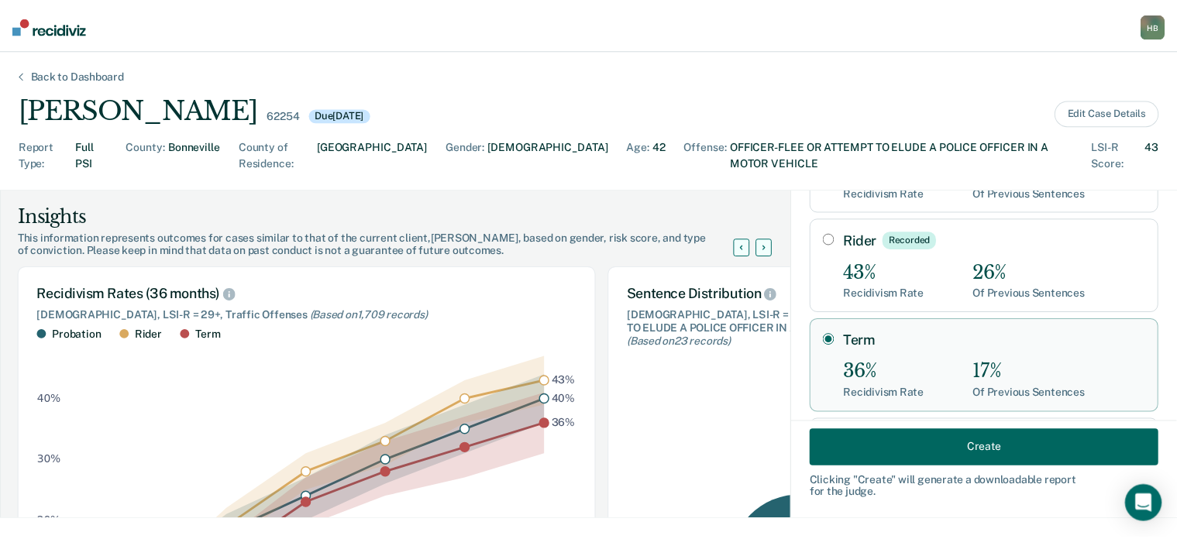
scroll to position [155, 0]
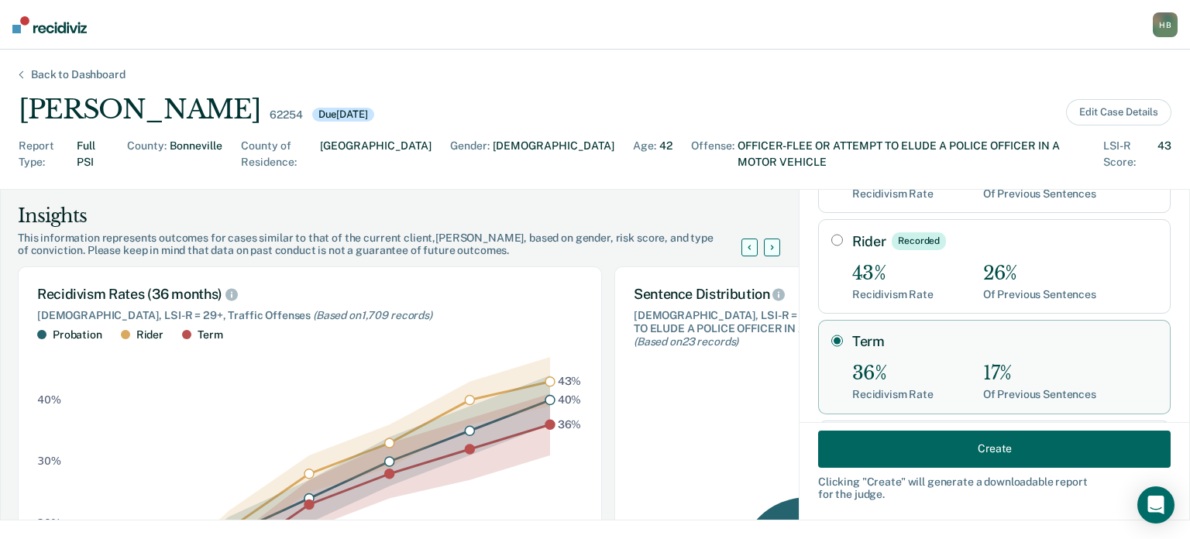
click at [831, 234] on input "Rider Recorded" at bounding box center [837, 240] width 12 height 12
radio input "true"
radio input "false"
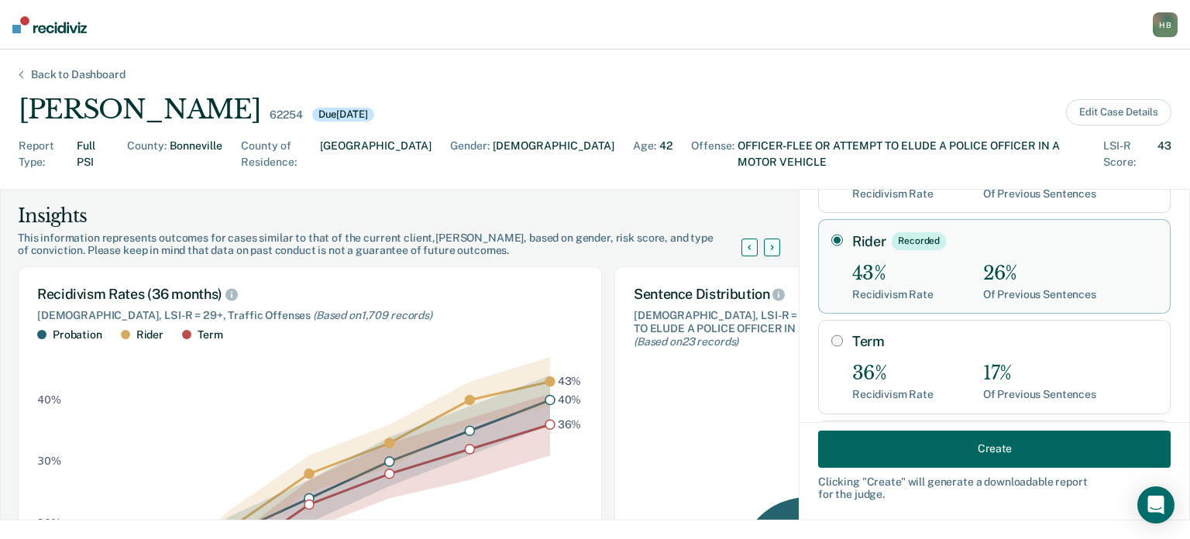
click at [926, 455] on button "Create" at bounding box center [994, 448] width 353 height 37
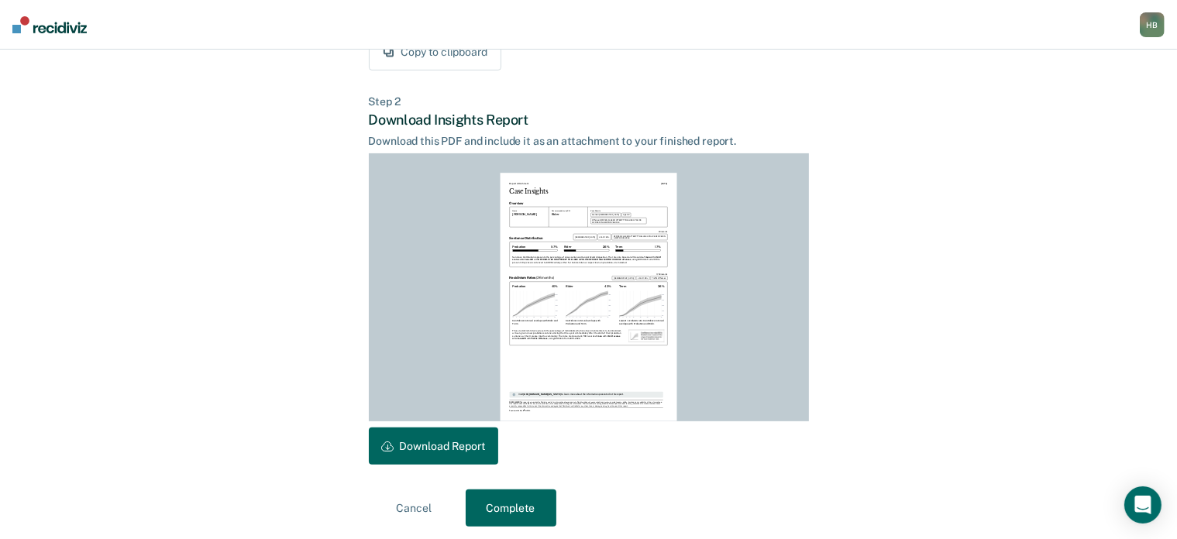
scroll to position [344, 0]
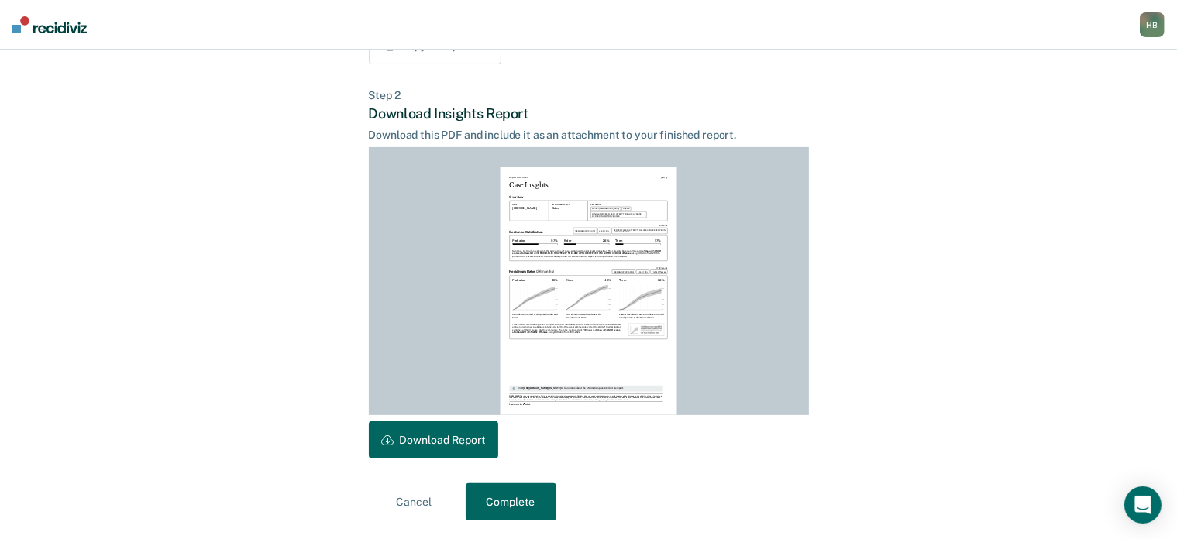
click at [480, 441] on button "Download Report" at bounding box center [433, 439] width 129 height 37
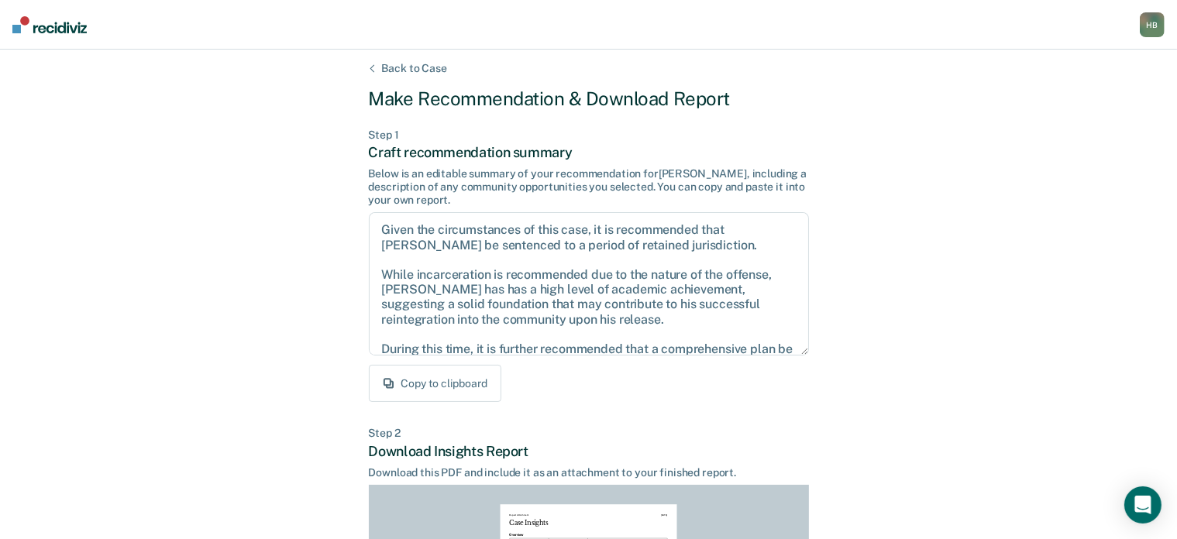
scroll to position [0, 0]
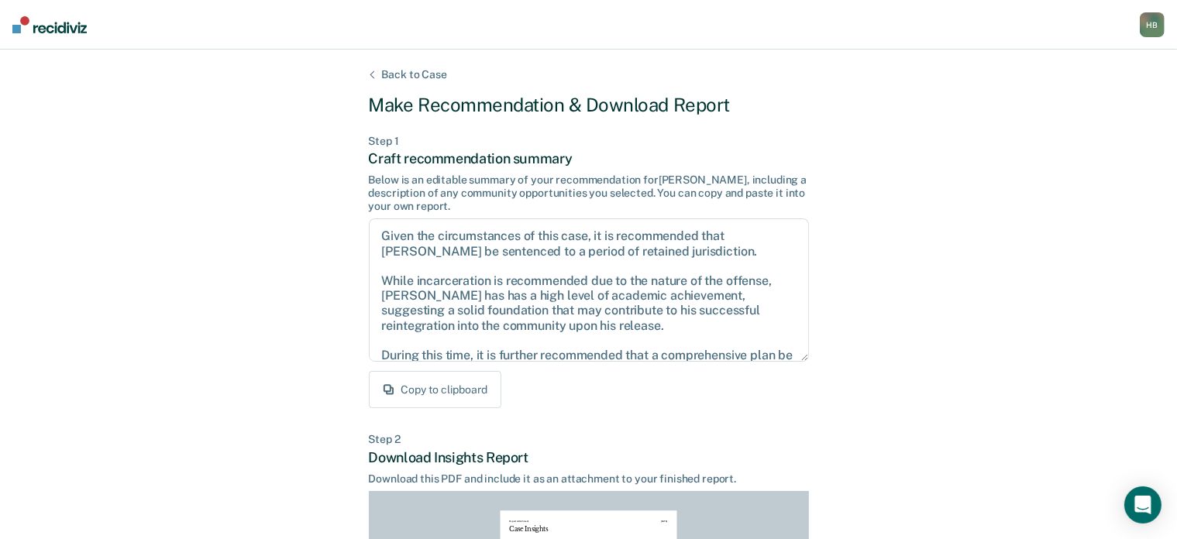
click at [415, 74] on div "Back to Case" at bounding box center [414, 74] width 102 height 13
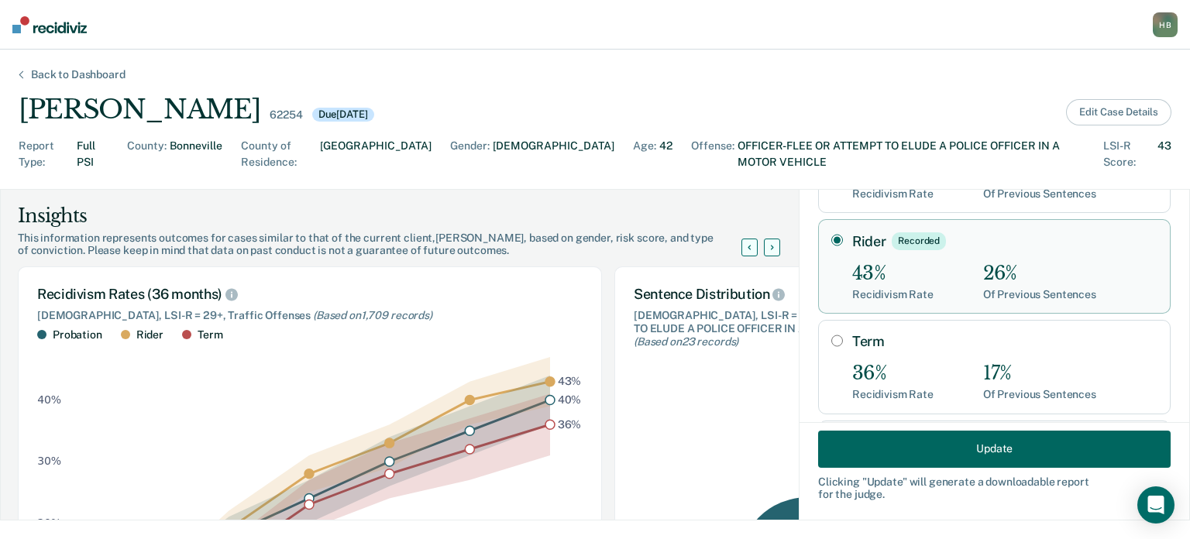
click at [1103, 106] on button "Edit Case Details" at bounding box center [1118, 112] width 105 height 26
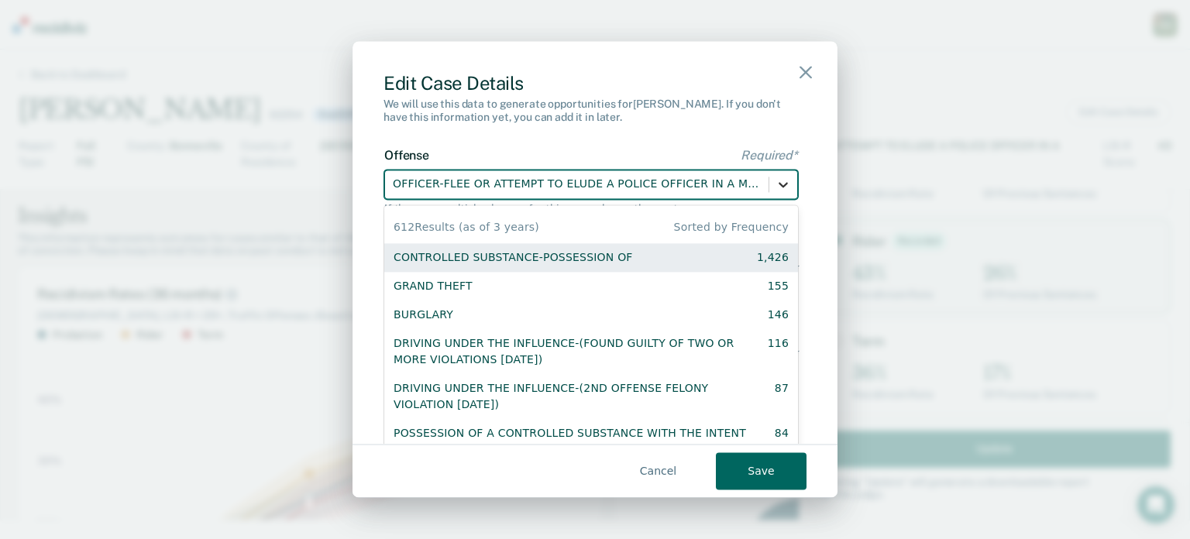
click at [776, 181] on icon at bounding box center [783, 184] width 15 height 15
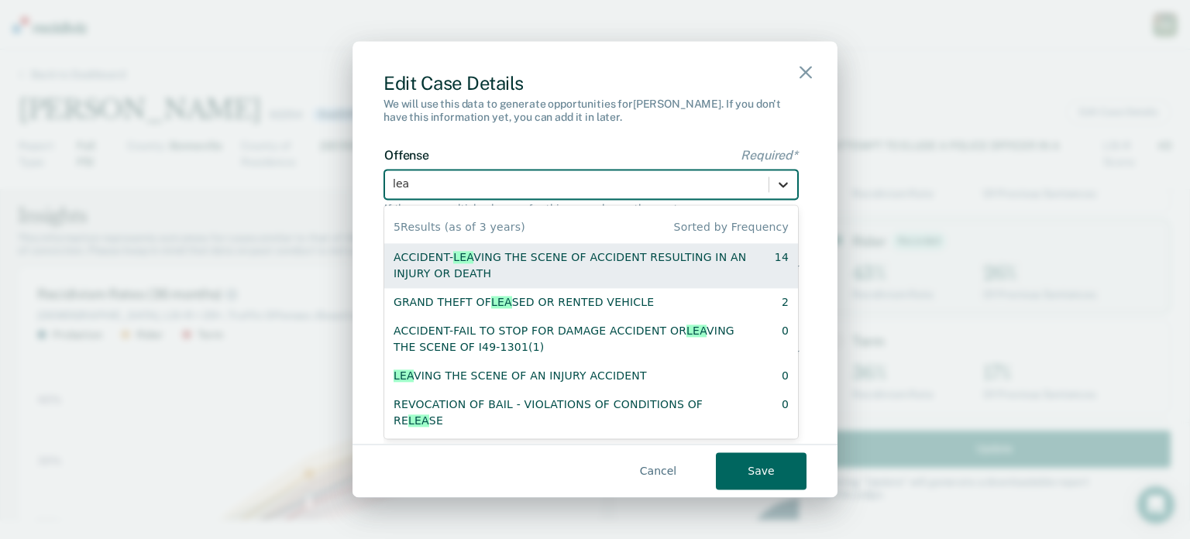
type input "leav"
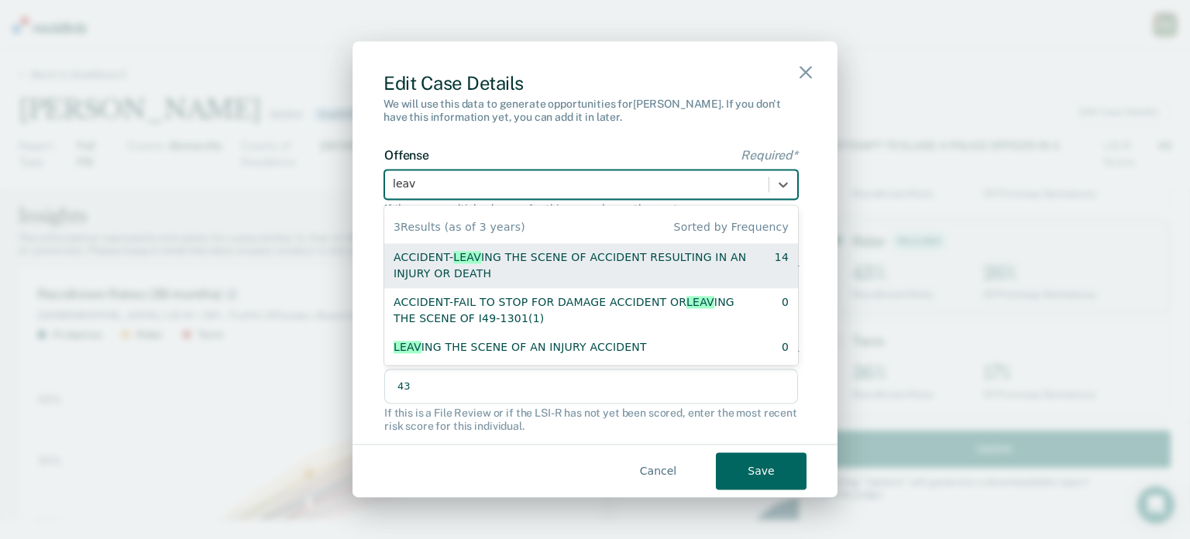
click at [635, 257] on div "ACCIDENT- LEAV ING THE SCENE OF ACCIDENT RESULTING IN AN INJURY OR DEATH" at bounding box center [571, 265] width 354 height 33
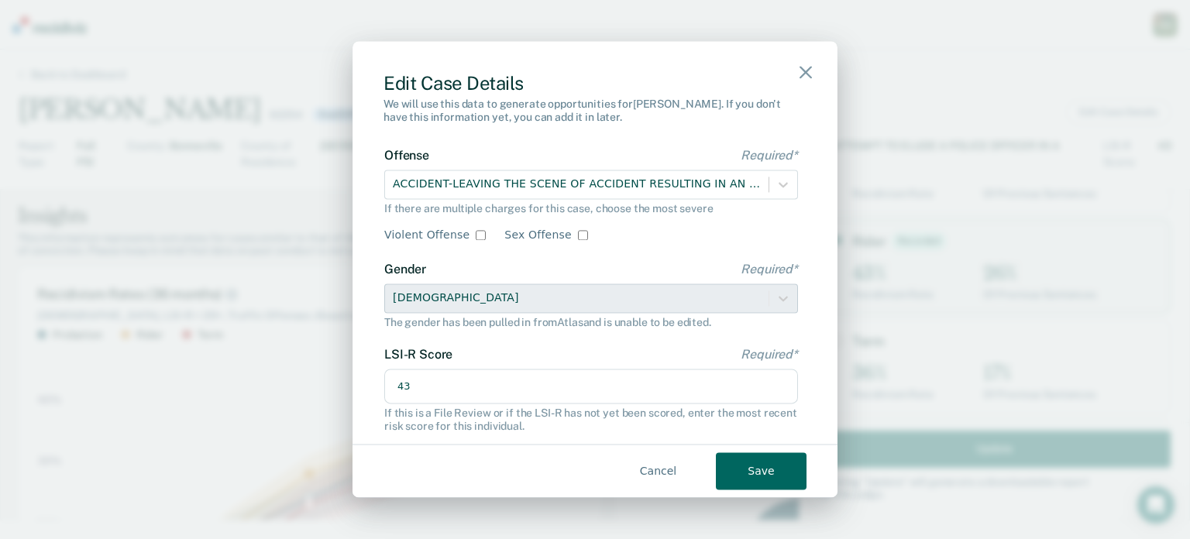
click at [761, 472] on button "Save" at bounding box center [761, 471] width 91 height 37
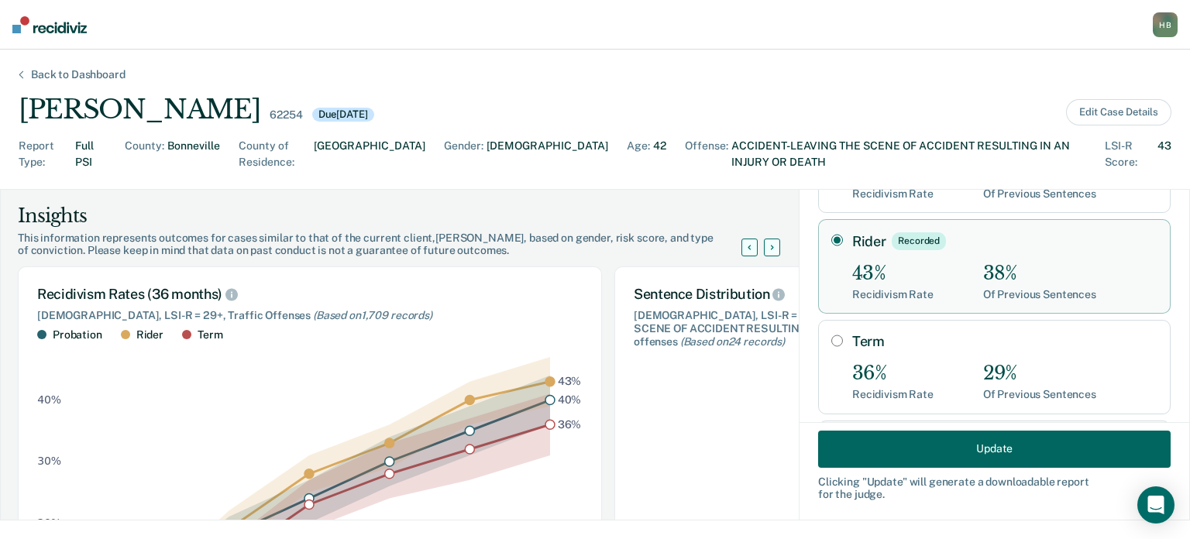
click at [851, 450] on button "Update" at bounding box center [994, 448] width 353 height 37
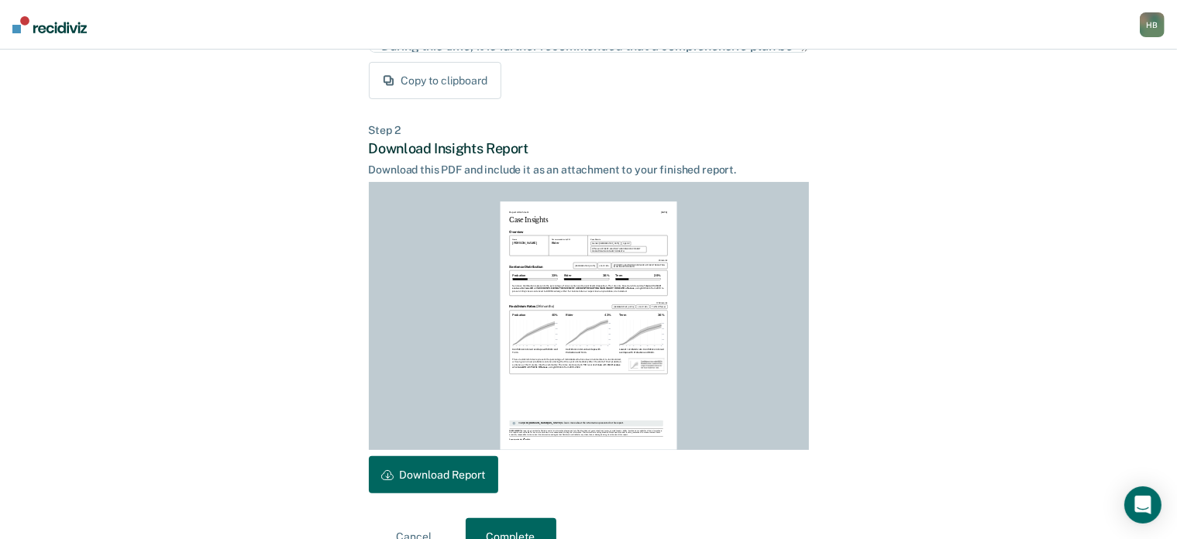
scroll to position [344, 0]
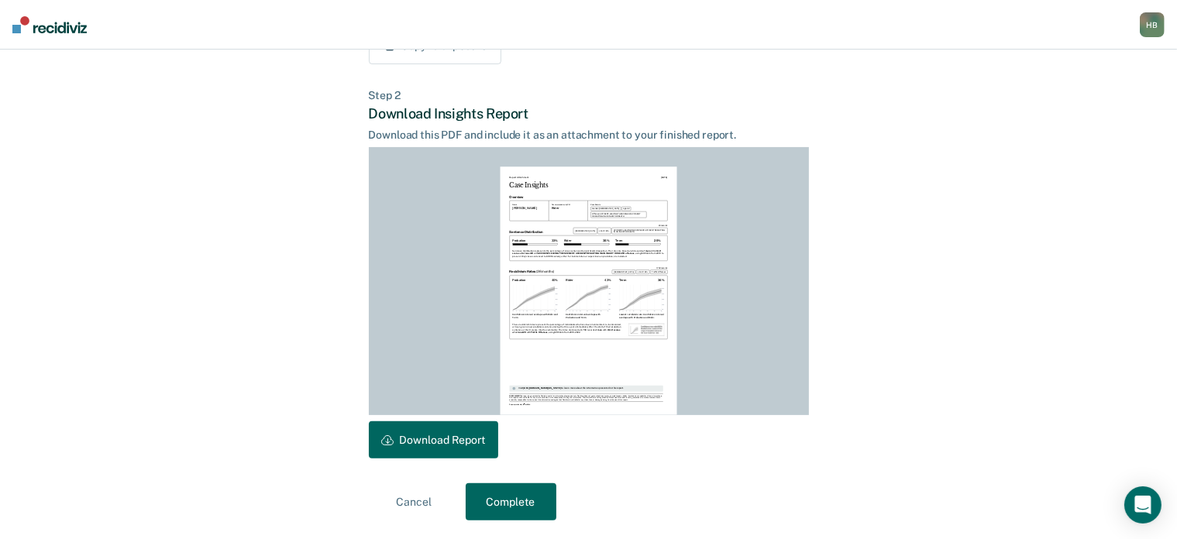
click at [463, 447] on button "Download Report" at bounding box center [433, 439] width 129 height 37
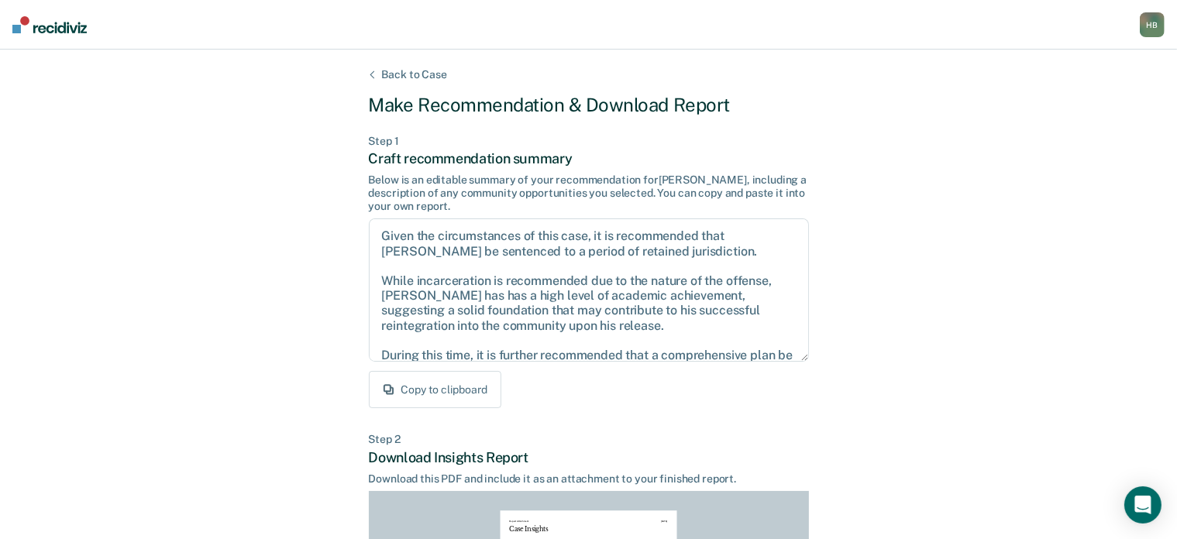
click at [415, 74] on div "Back to Case" at bounding box center [414, 74] width 102 height 13
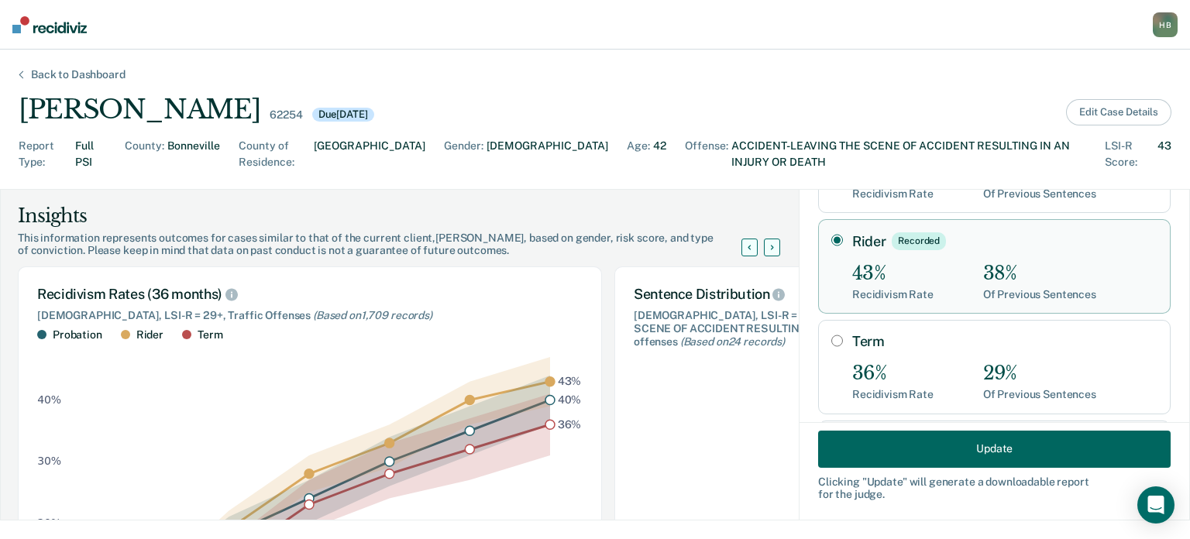
click at [1113, 116] on button "Edit Case Details" at bounding box center [1118, 112] width 105 height 26
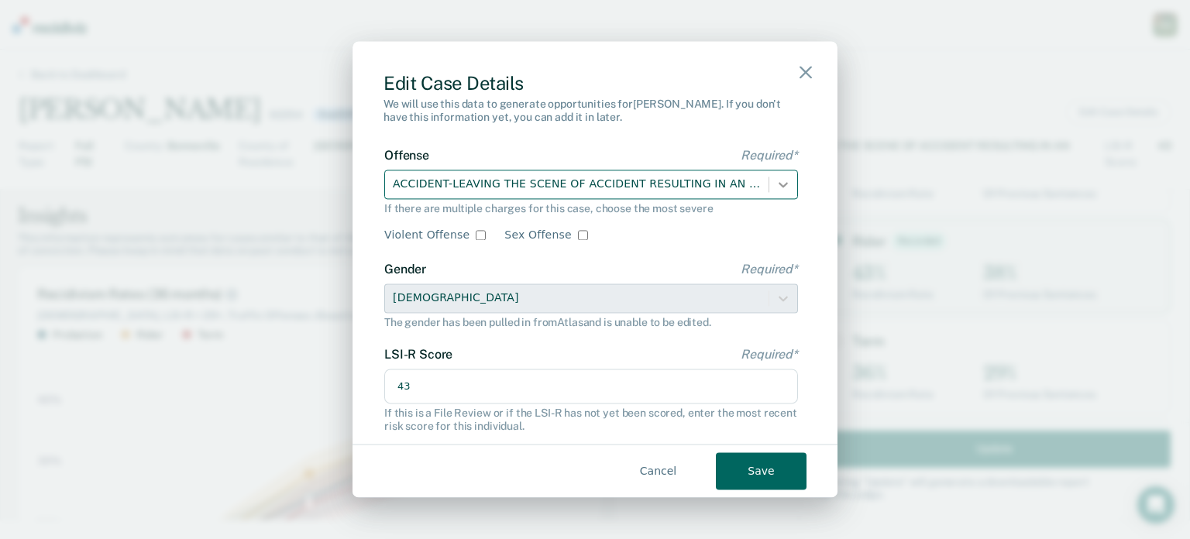
click at [776, 177] on icon at bounding box center [783, 184] width 15 height 15
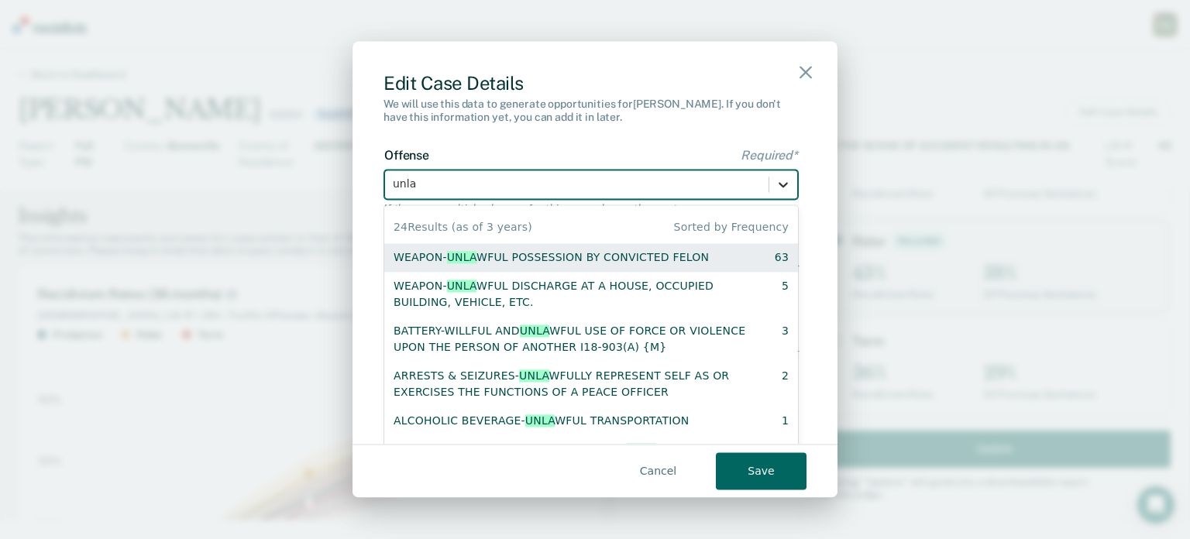
type input "unlaw"
click at [555, 258] on div "WEAPON- UNLAW FUL POSSESSION BY CONVICTED [PERSON_NAME]" at bounding box center [551, 257] width 315 height 16
checkbox input "true"
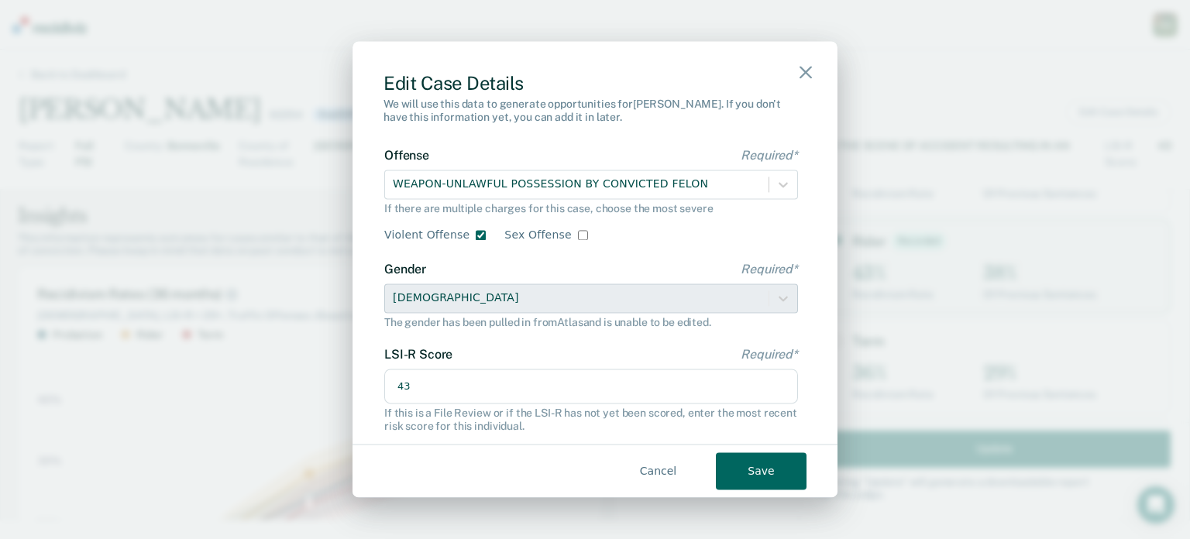
click at [749, 465] on button "Save" at bounding box center [761, 471] width 91 height 37
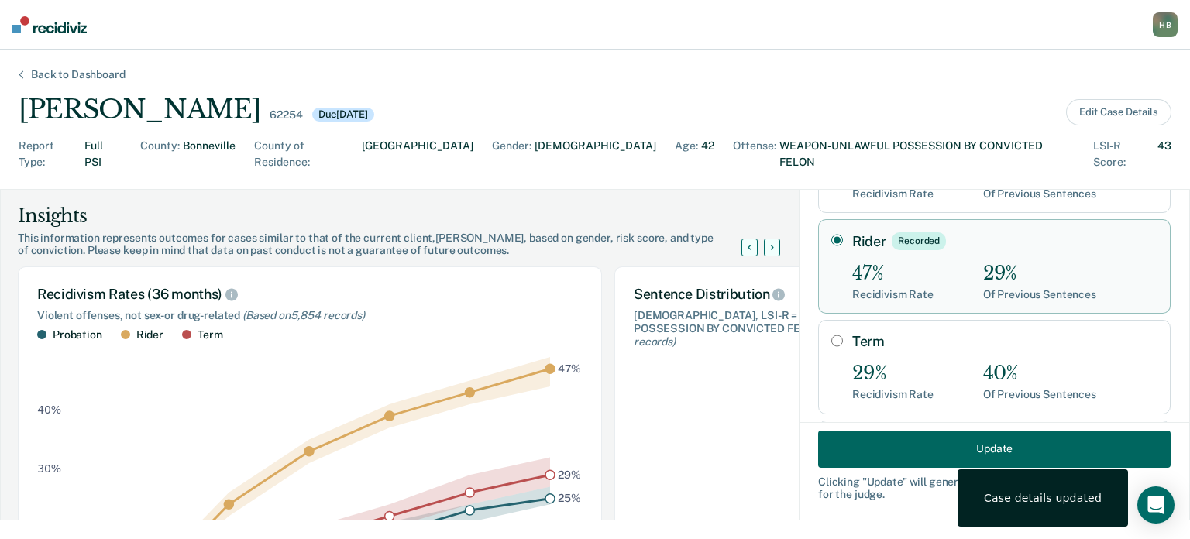
click at [891, 439] on button "Update" at bounding box center [994, 448] width 353 height 37
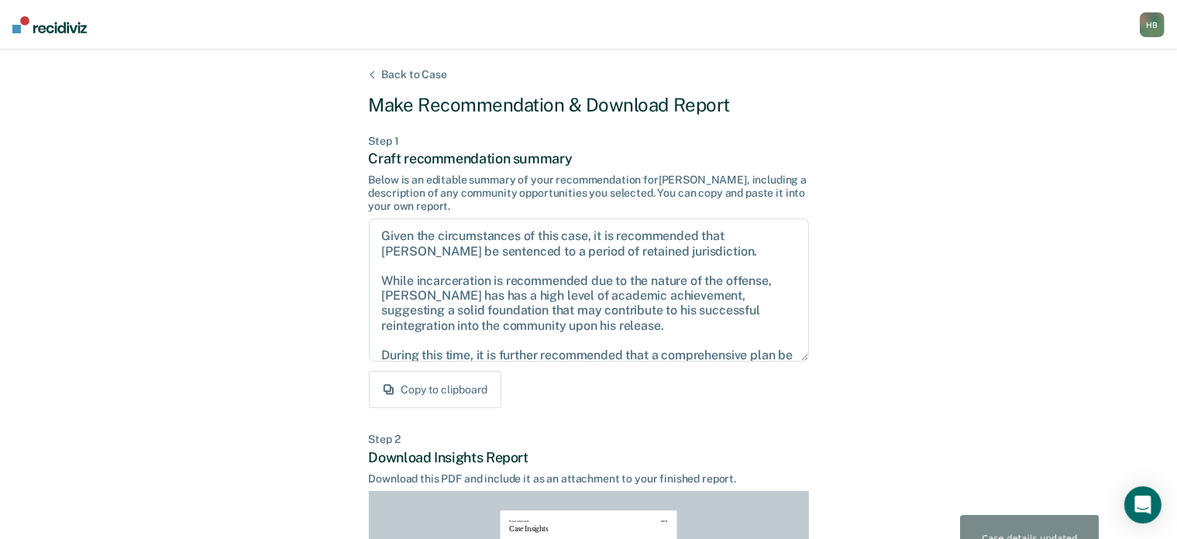
scroll to position [344, 0]
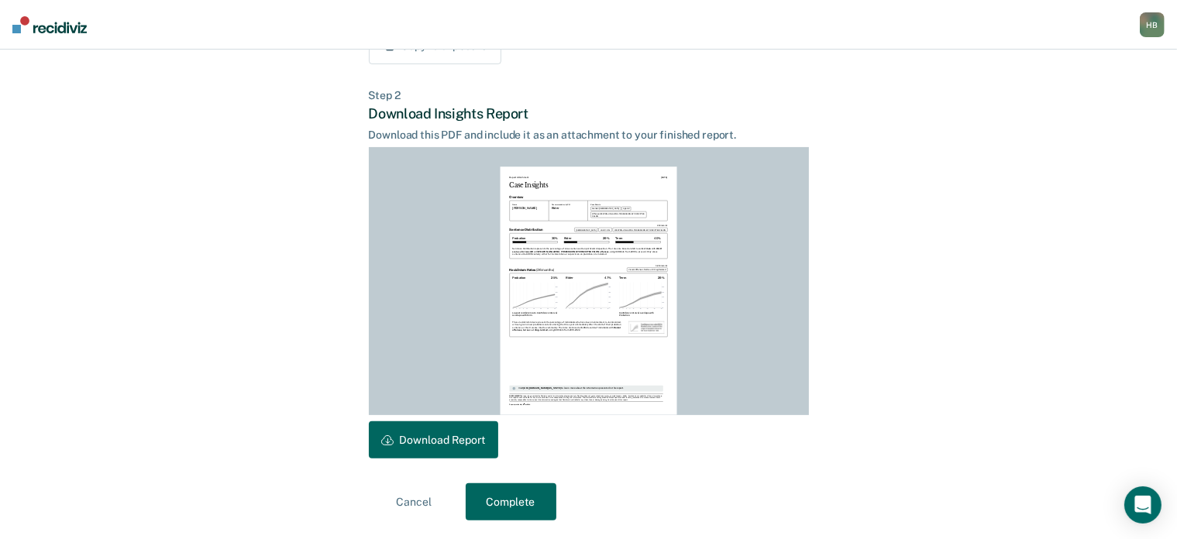
click at [434, 447] on button "Download Report" at bounding box center [433, 439] width 129 height 37
click at [525, 498] on button "Complete" at bounding box center [511, 501] width 91 height 37
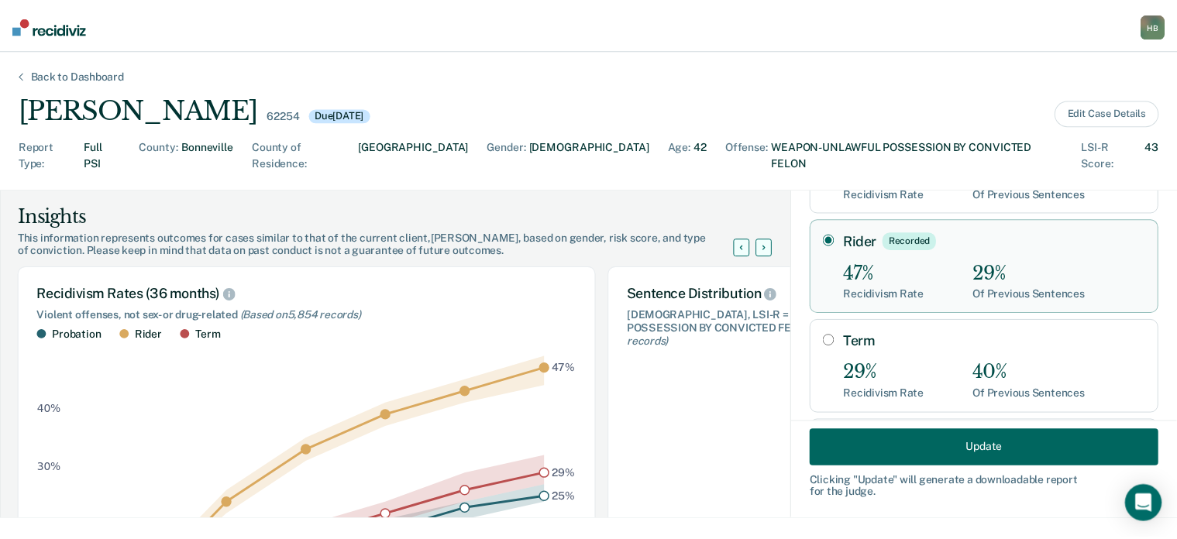
scroll to position [0, 27]
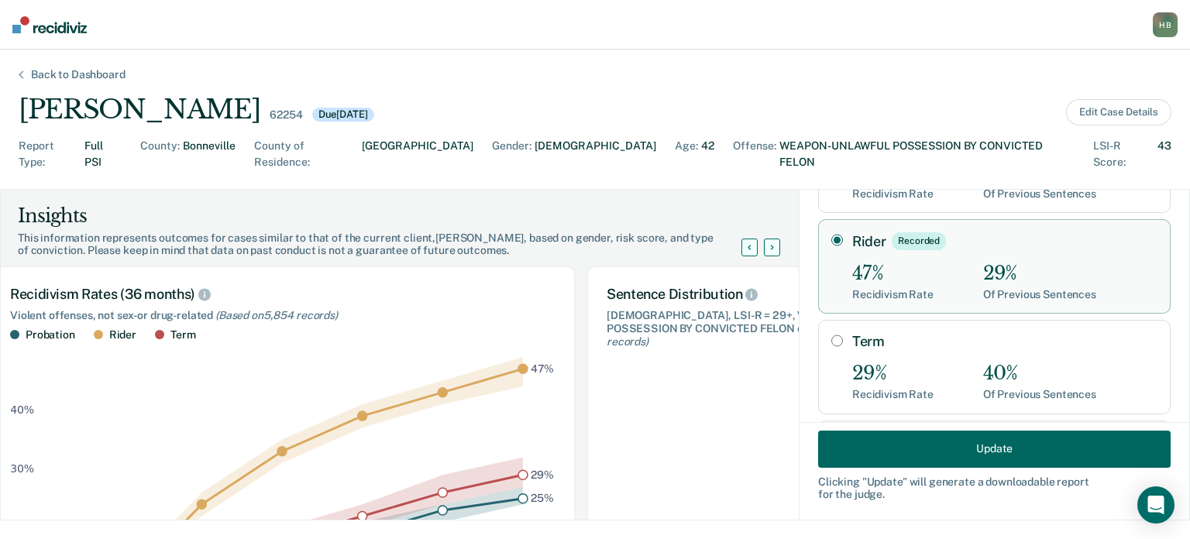
click at [107, 77] on div "Back to Dashboard" at bounding box center [78, 74] width 132 height 13
